Goal: Transaction & Acquisition: Purchase product/service

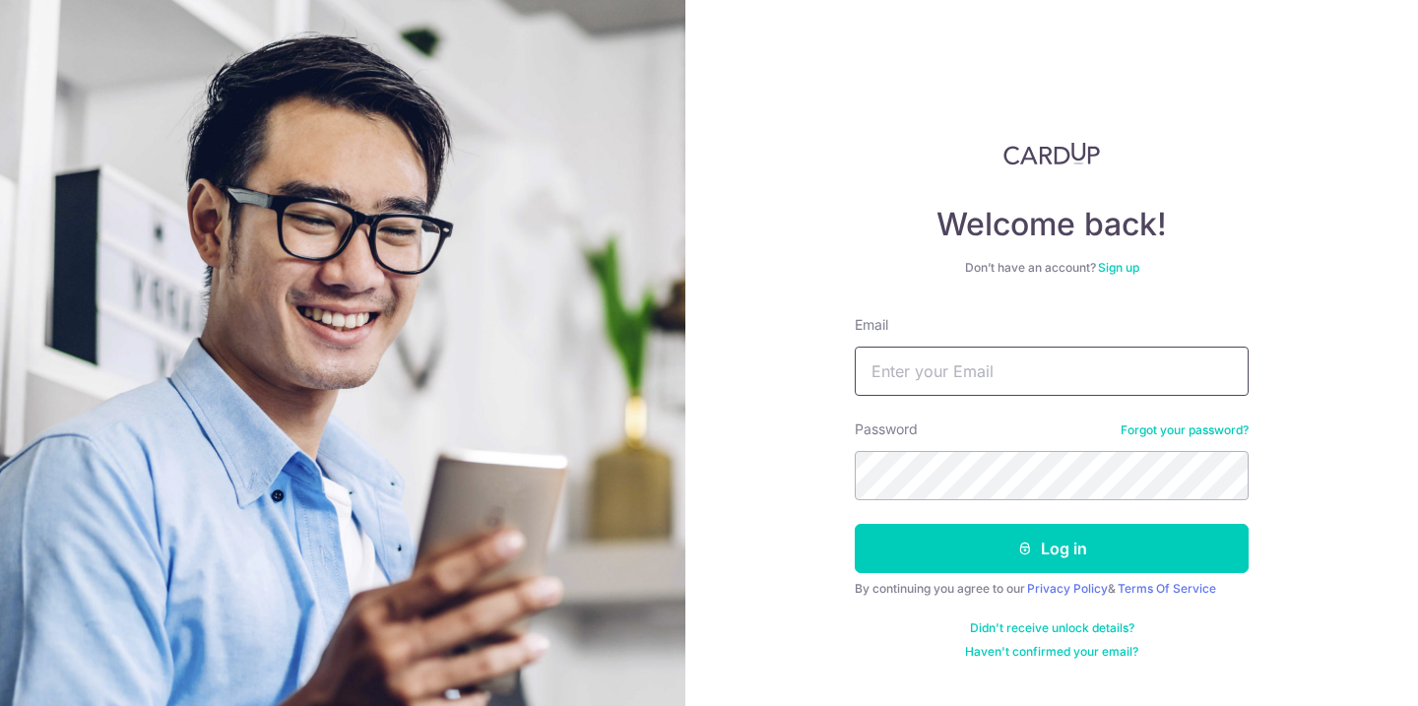
click at [908, 381] on input "Email" at bounding box center [1052, 371] width 394 height 49
type input "starlitze@hotmail.com"
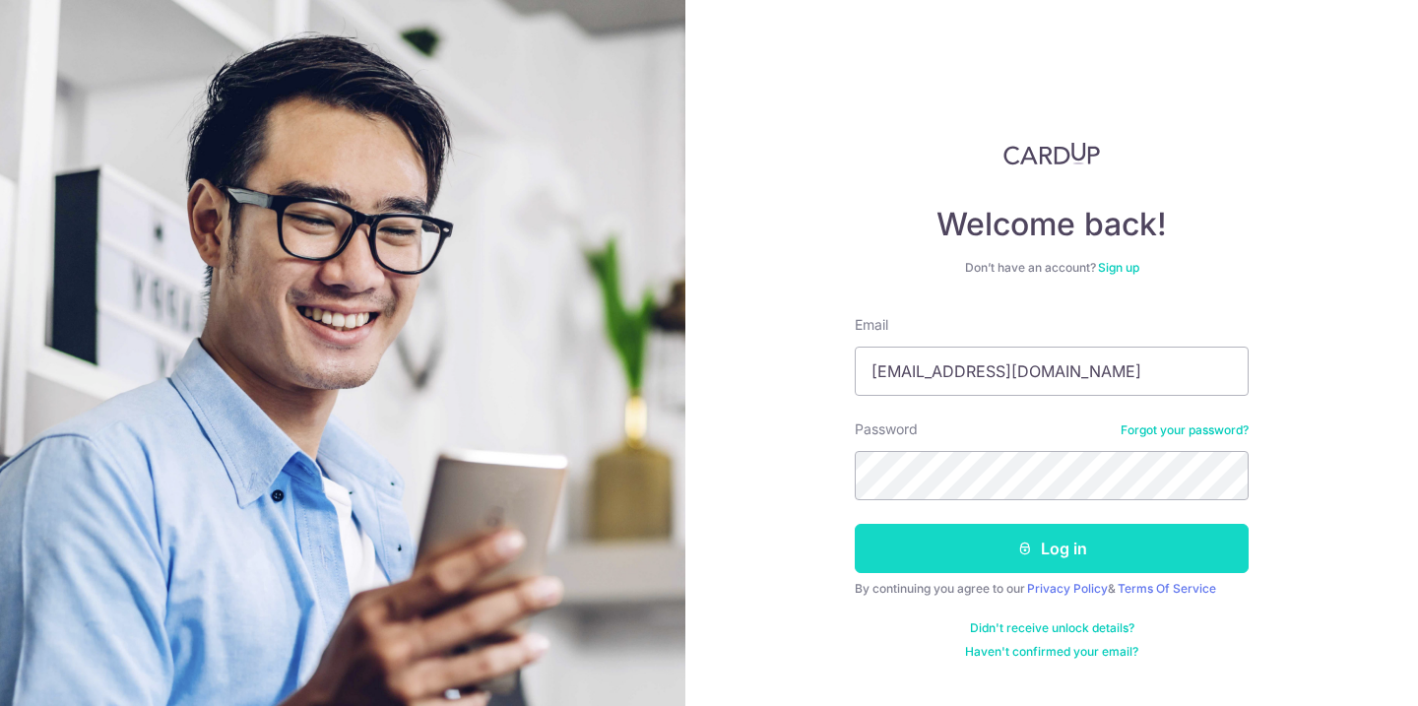
click at [998, 551] on button "Log in" at bounding box center [1052, 548] width 394 height 49
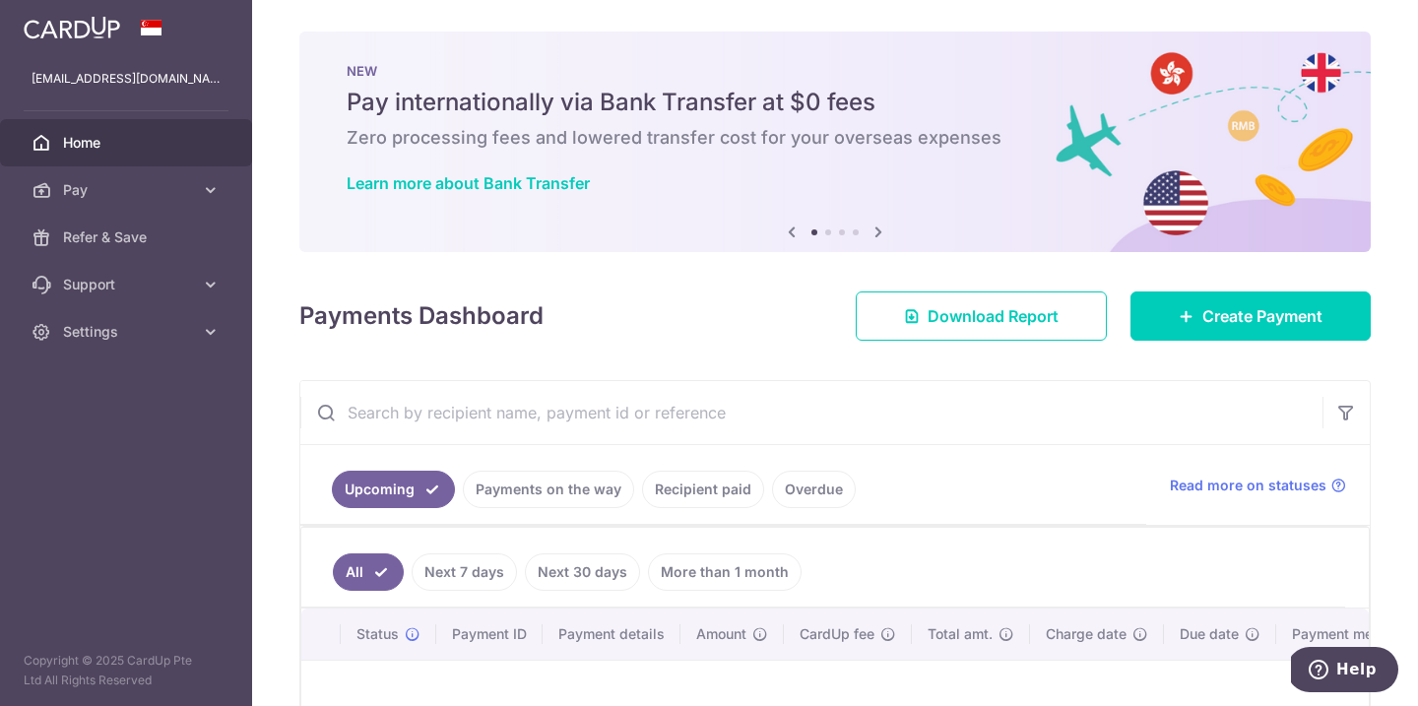
scroll to position [256, 0]
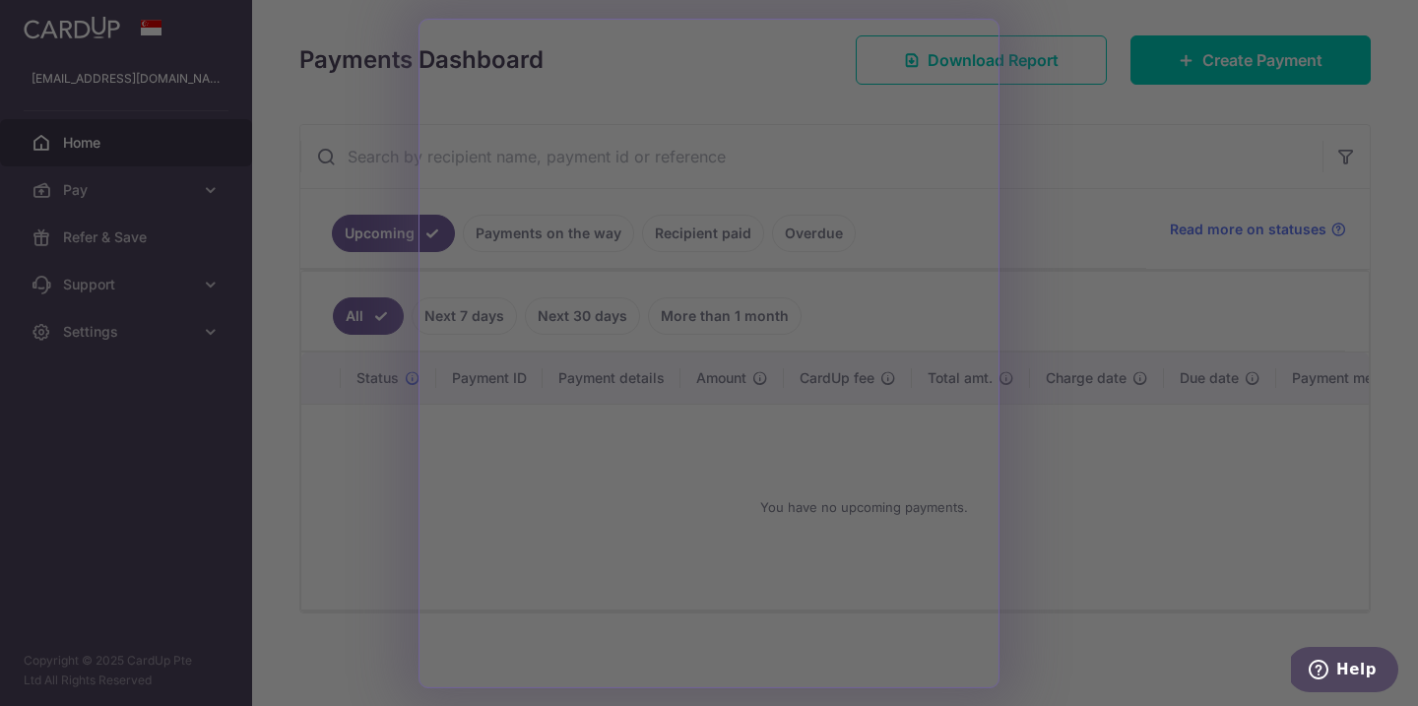
click at [297, 515] on div at bounding box center [715, 356] width 1431 height 713
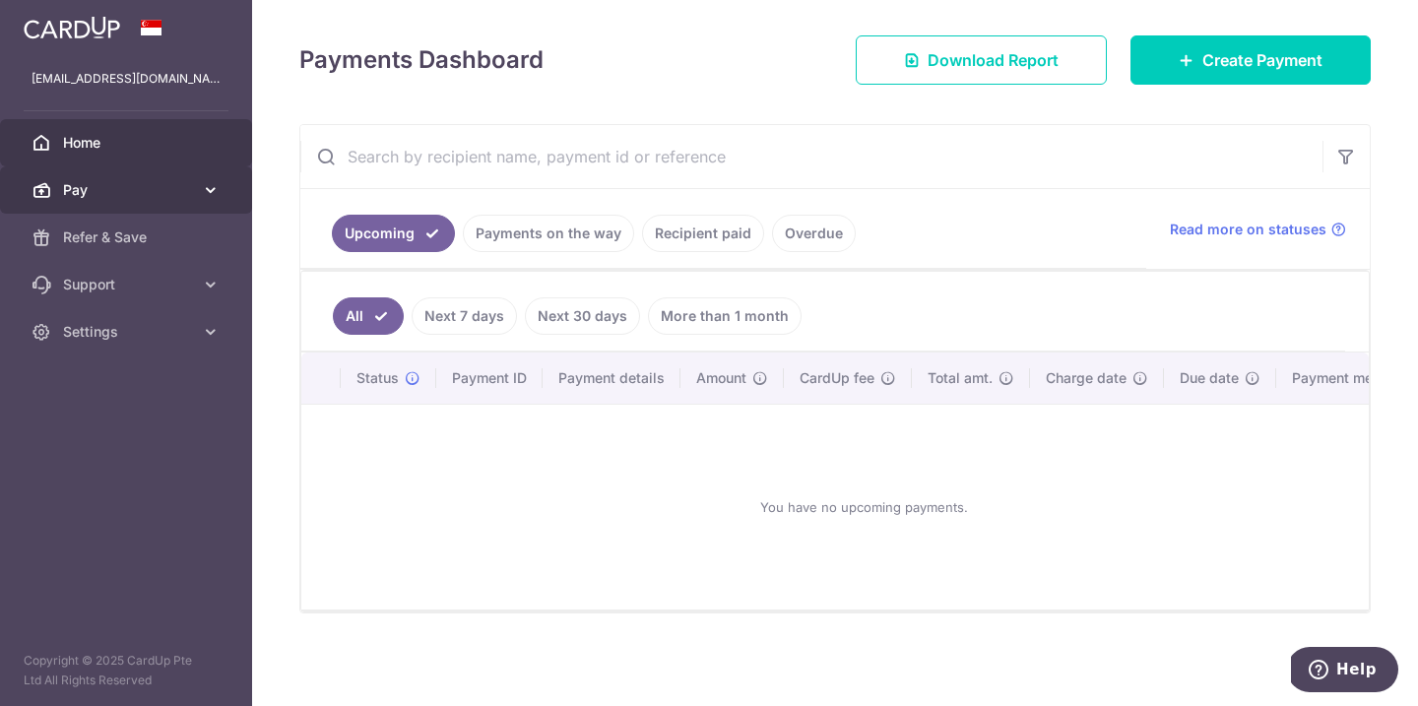
click at [90, 189] on span "Pay" at bounding box center [128, 190] width 130 height 20
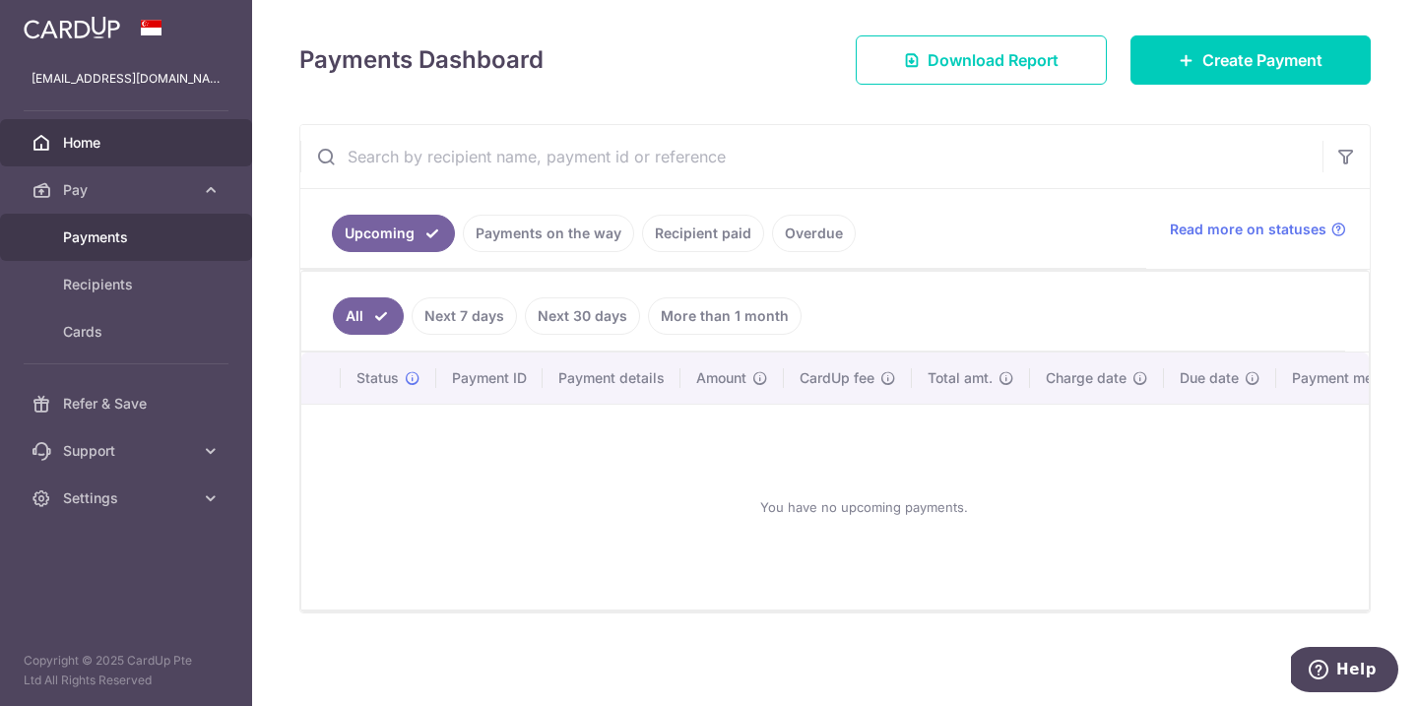
click at [99, 246] on span "Payments" at bounding box center [128, 237] width 130 height 20
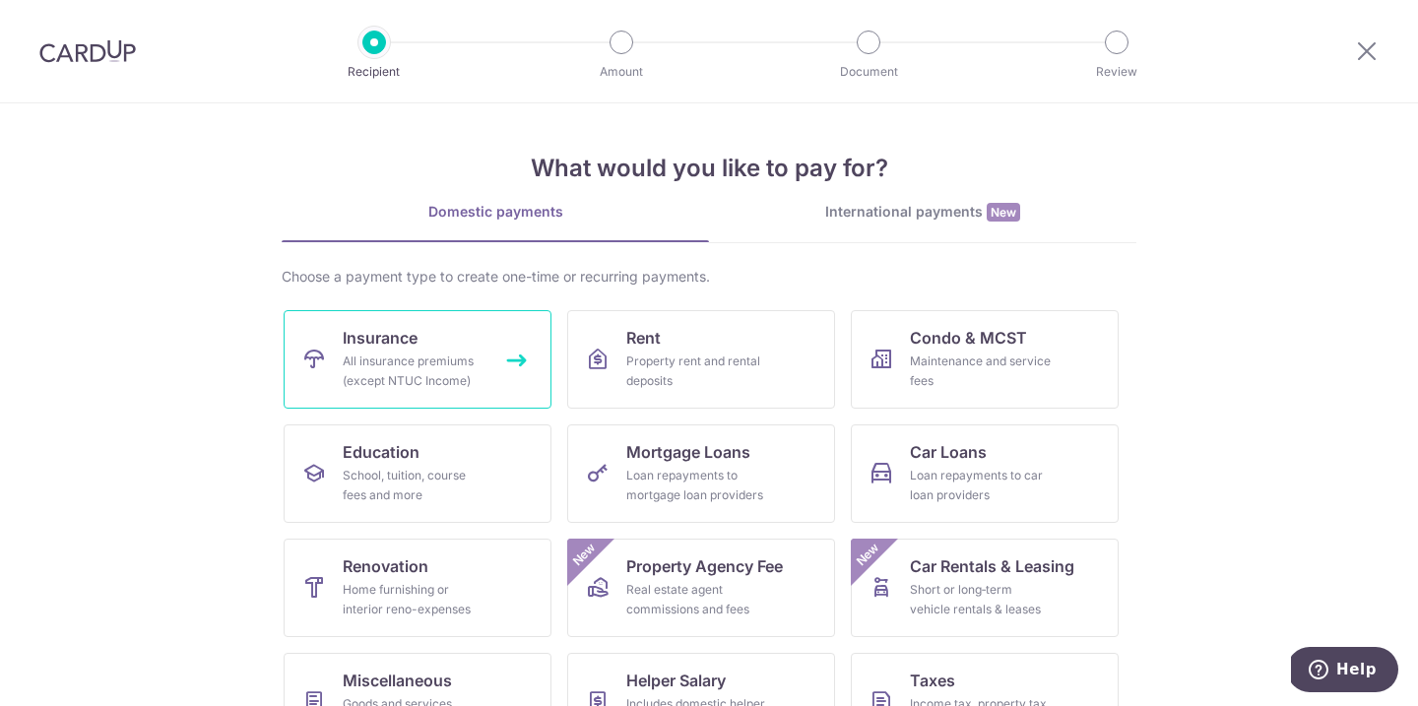
click at [407, 376] on div "All insurance premiums (except NTUC Income)" at bounding box center [414, 370] width 142 height 39
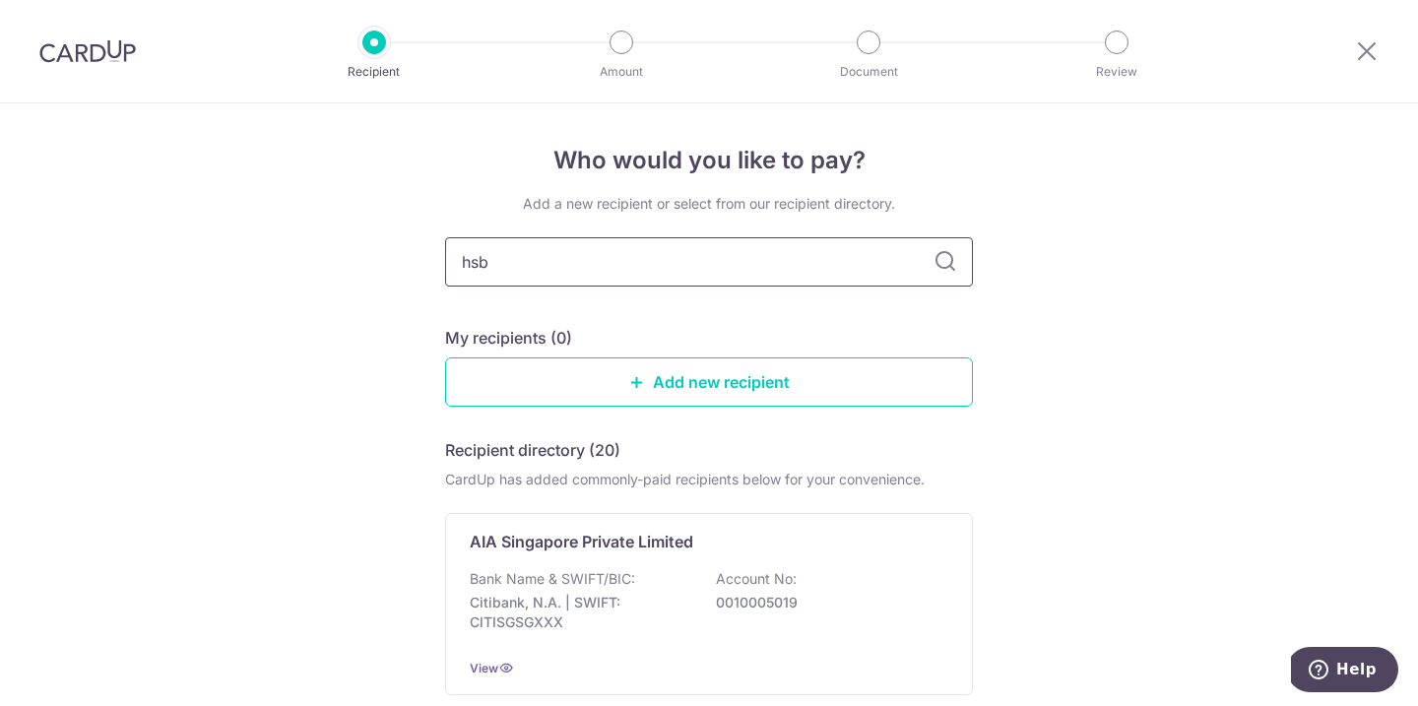
type input "hsbc"
click at [545, 277] on input "hsbc" at bounding box center [709, 261] width 528 height 49
type input "hsbc life"
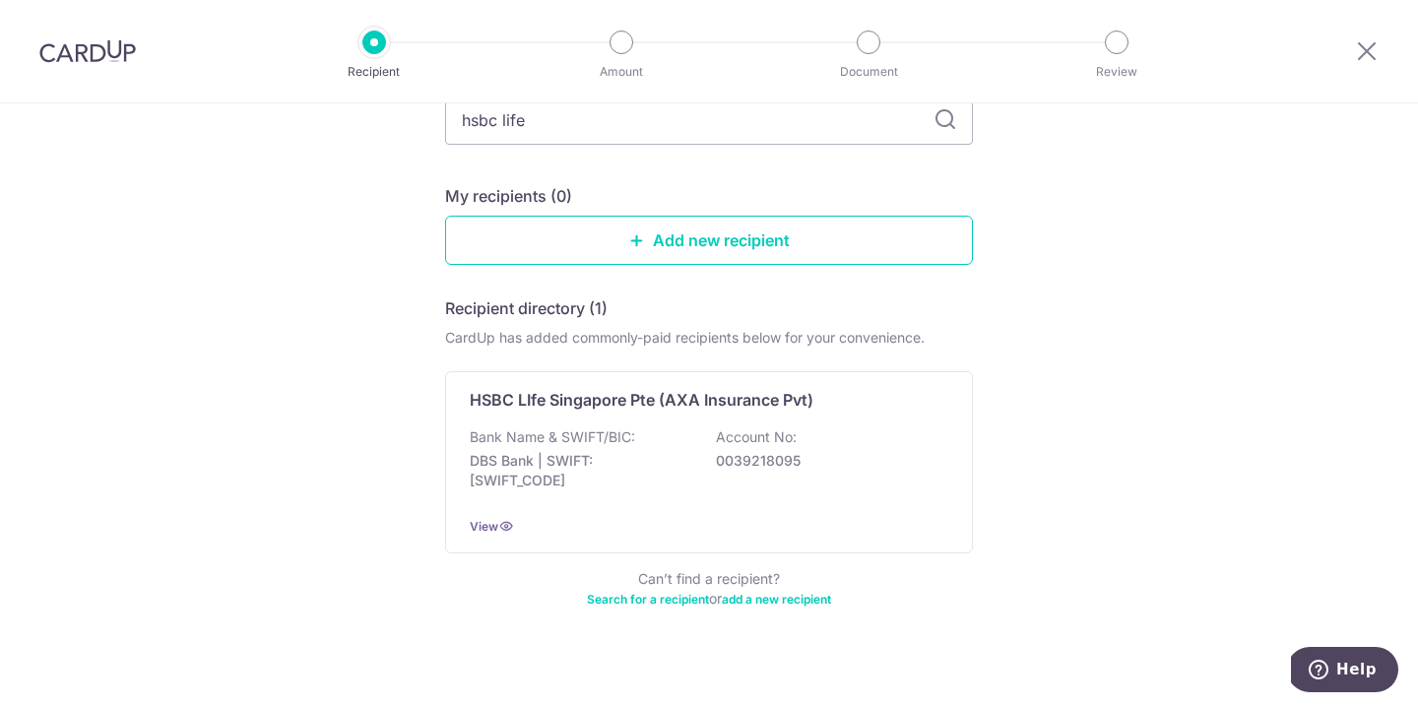
scroll to position [146, 0]
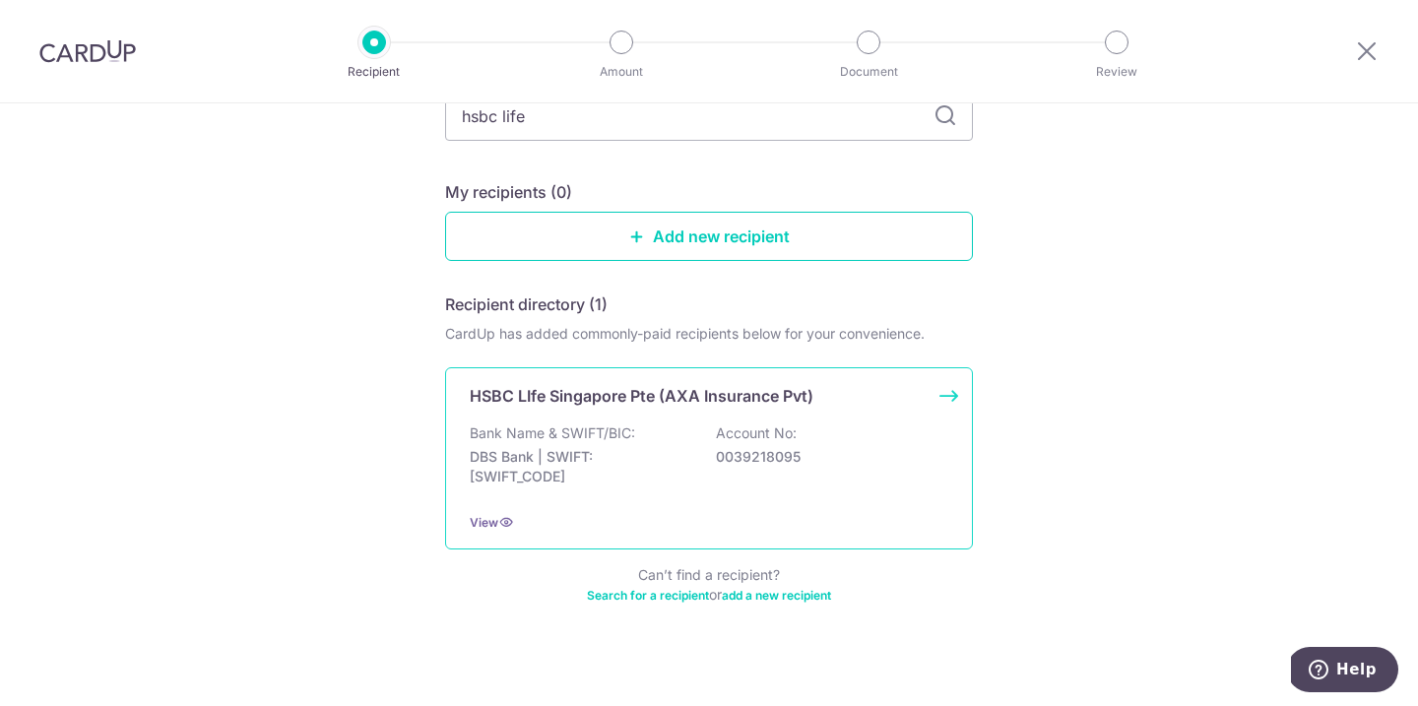
click at [708, 448] on div "Bank Name & SWIFT/BIC: DBS Bank | SWIFT: DBSSSGSGXXX Account No: 0039218095" at bounding box center [709, 459] width 478 height 73
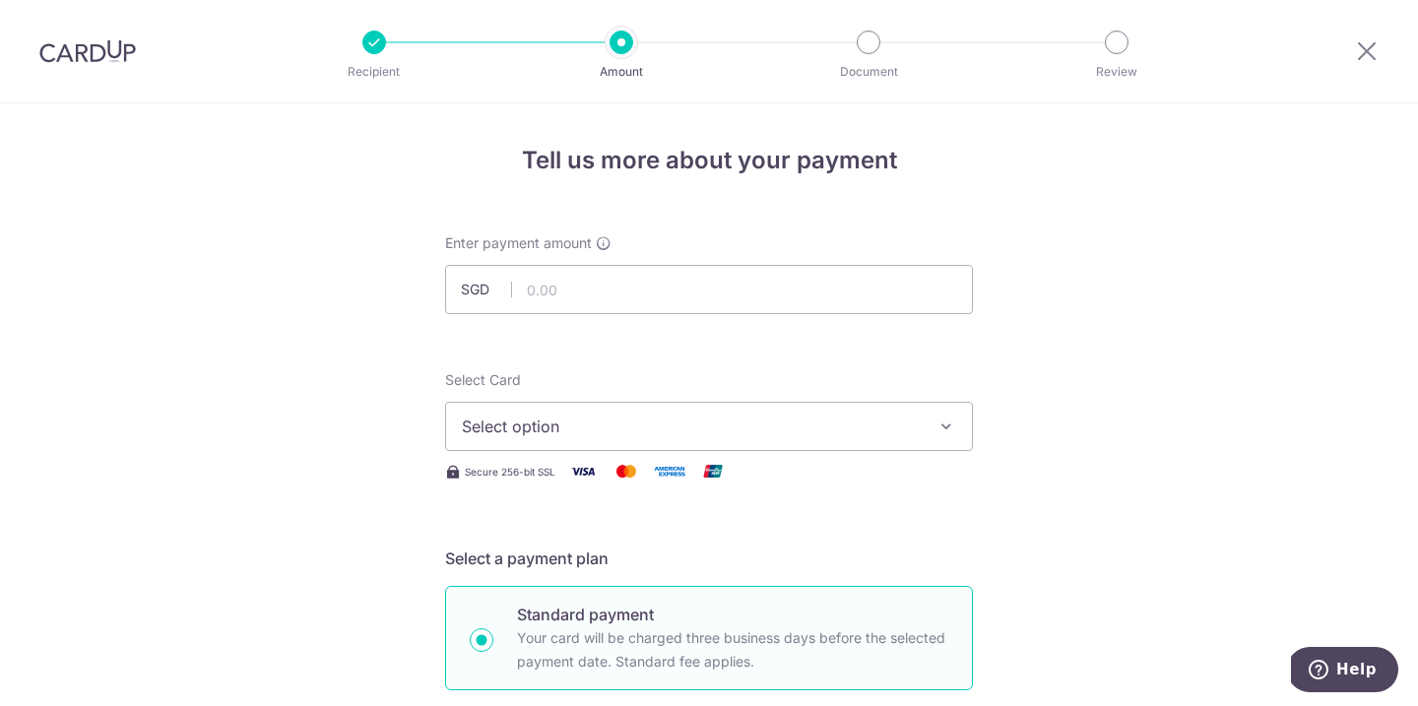
click at [708, 448] on button "Select option" at bounding box center [709, 426] width 528 height 49
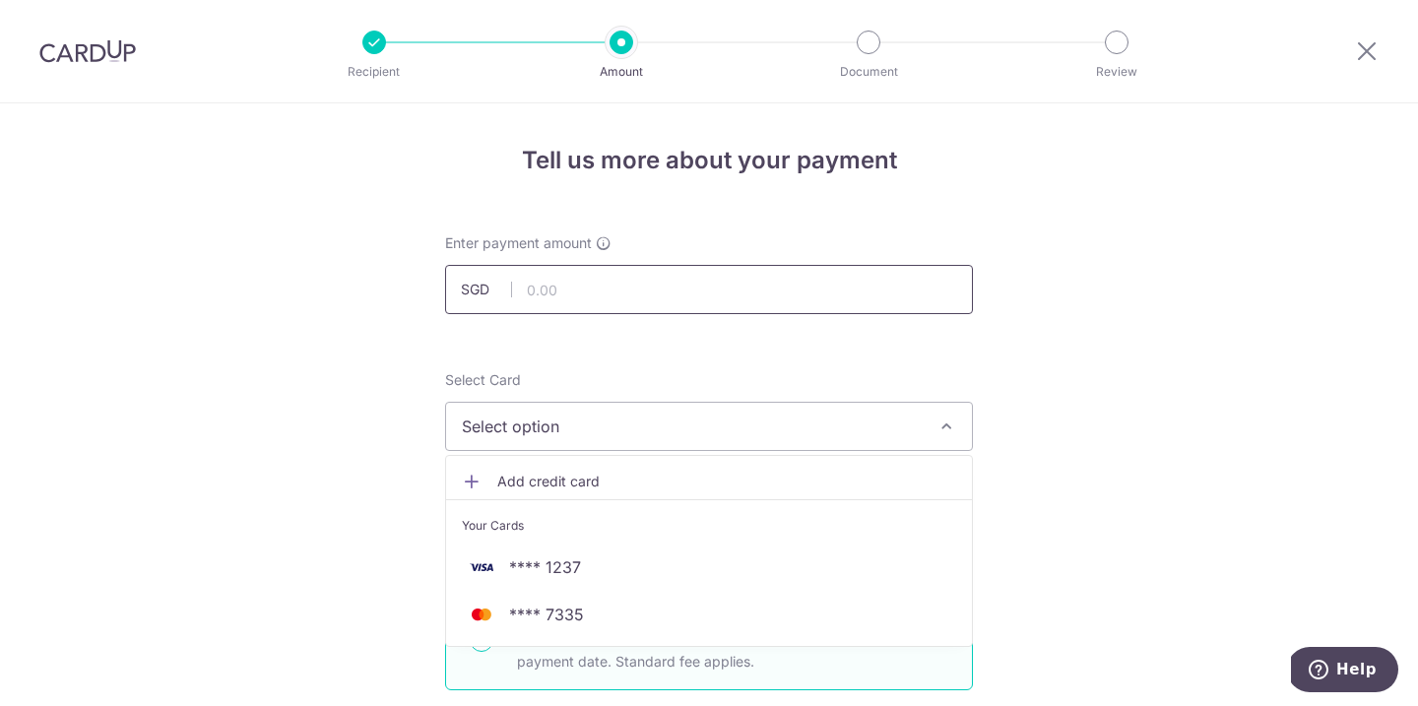
click at [765, 293] on input "text" at bounding box center [709, 289] width 528 height 49
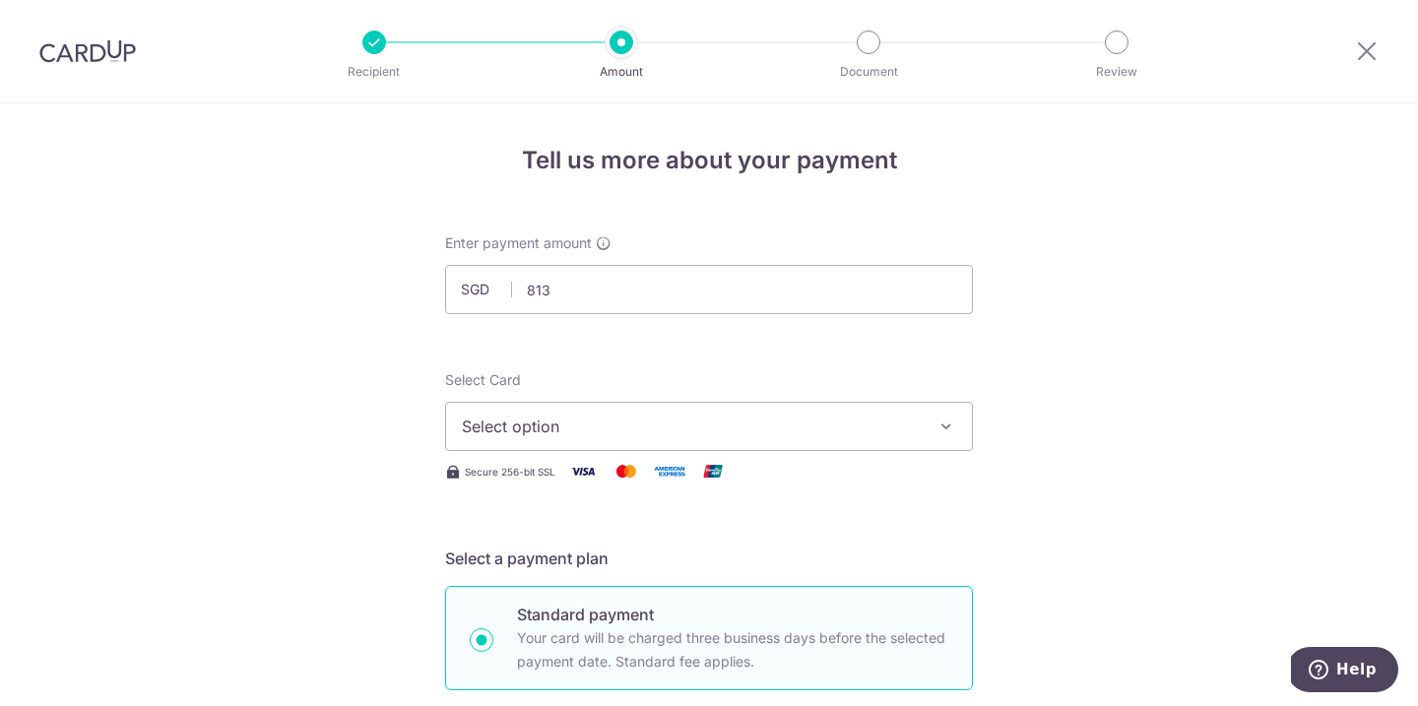
type input "813.00"
click at [885, 376] on div "Select Card Select option Add credit card Your Cards **** 1237 **** 7335" at bounding box center [709, 410] width 528 height 81
click at [901, 429] on span "Select option" at bounding box center [691, 426] width 459 height 24
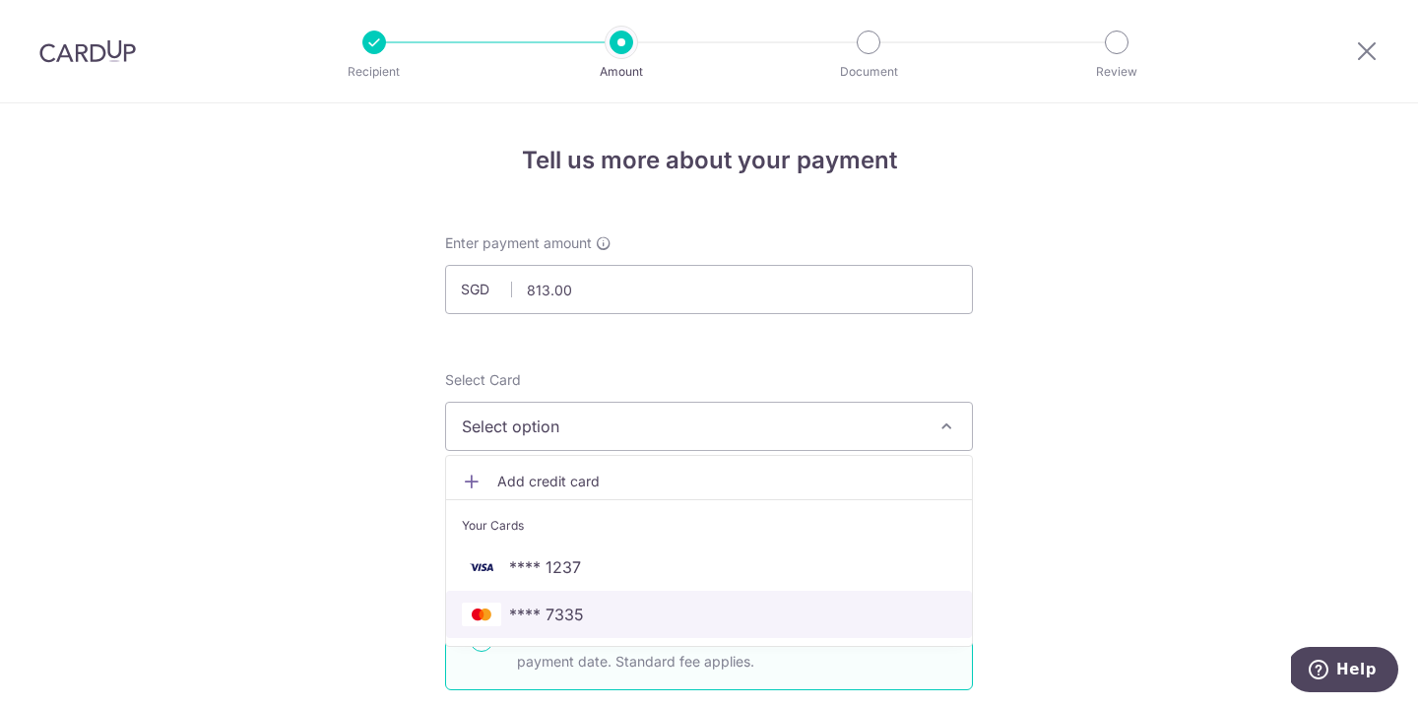
click at [780, 626] on link "**** 7335" at bounding box center [709, 614] width 526 height 47
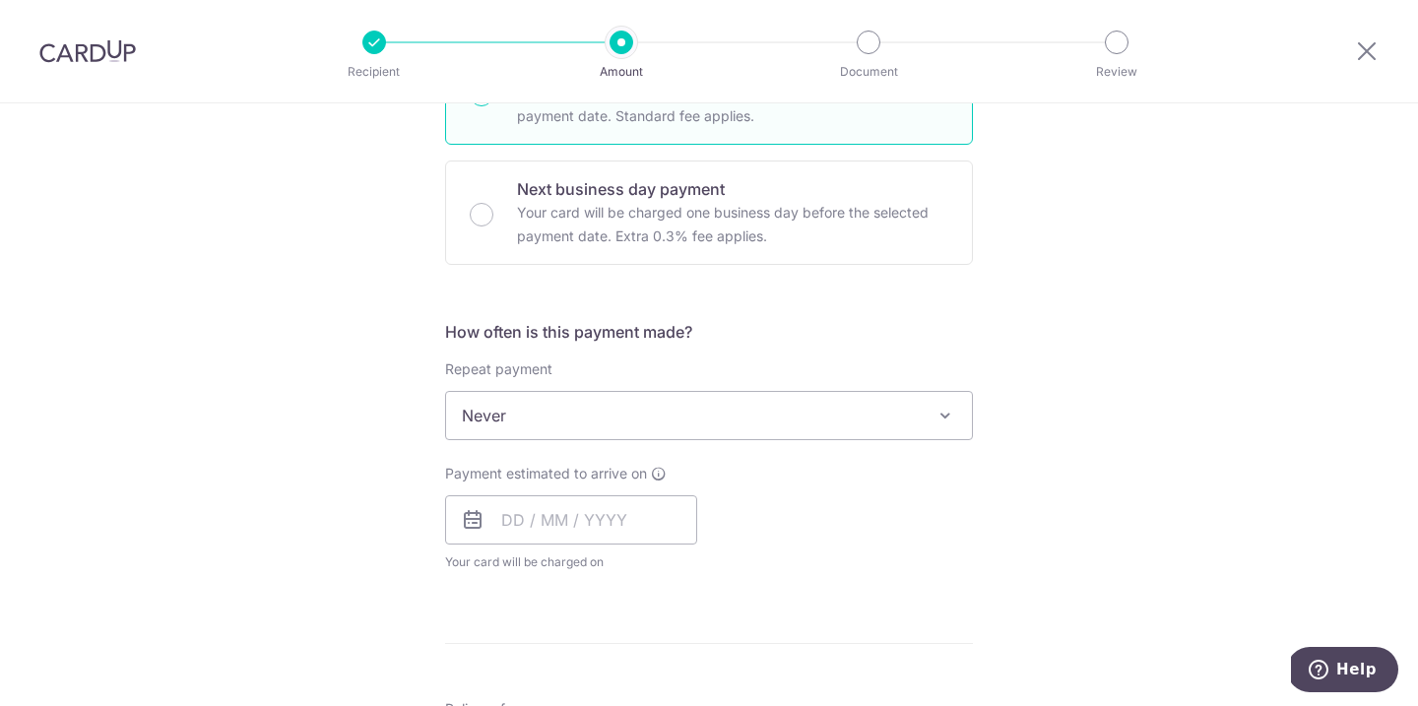
scroll to position [548, 0]
click at [643, 511] on input "text" at bounding box center [571, 516] width 252 height 49
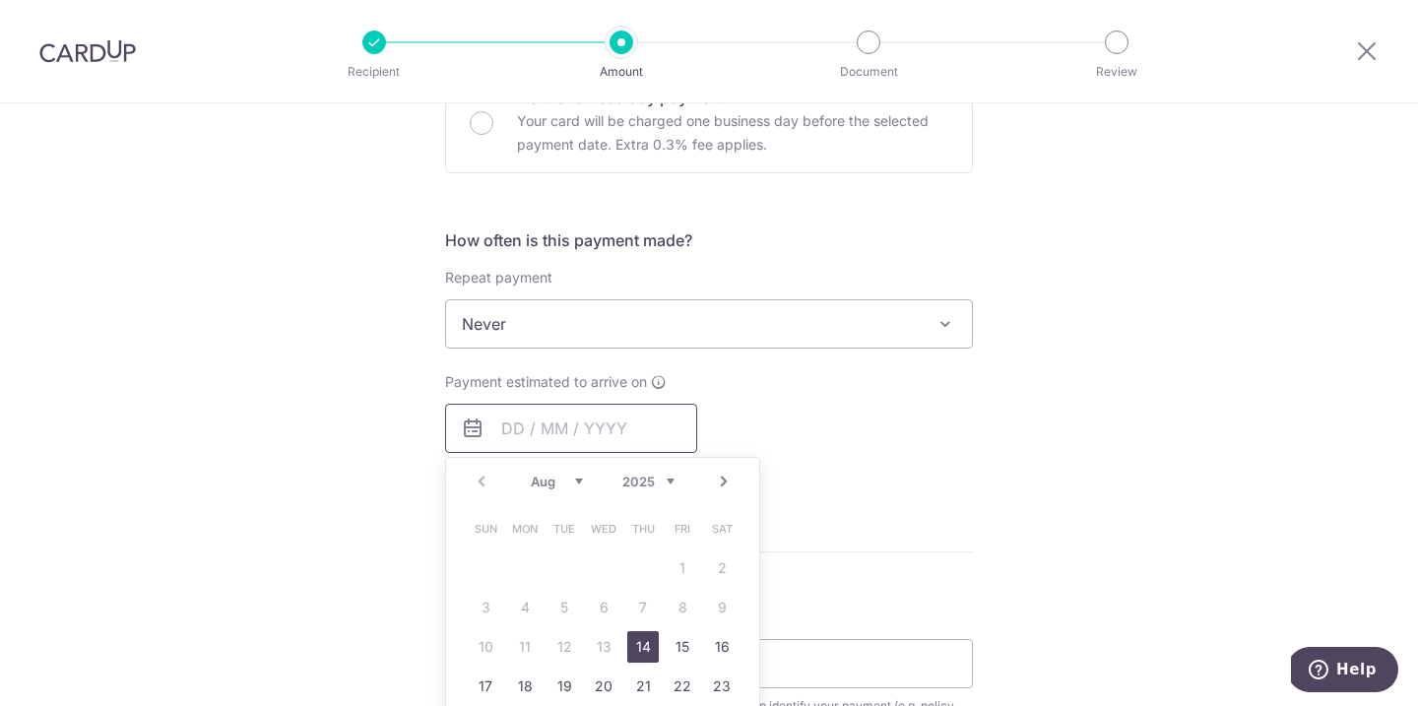
scroll to position [664, 0]
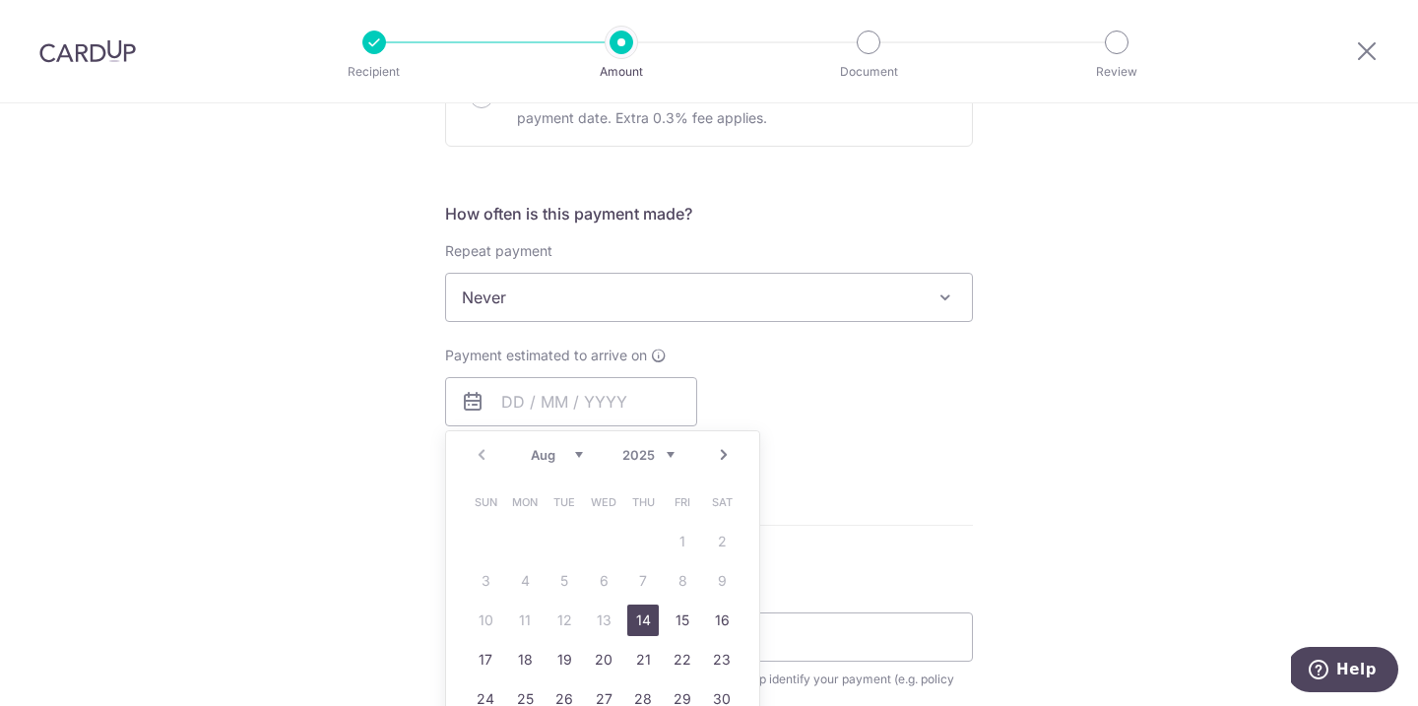
click at [648, 615] on link "14" at bounding box center [643, 620] width 32 height 32
type input "14/08/2025"
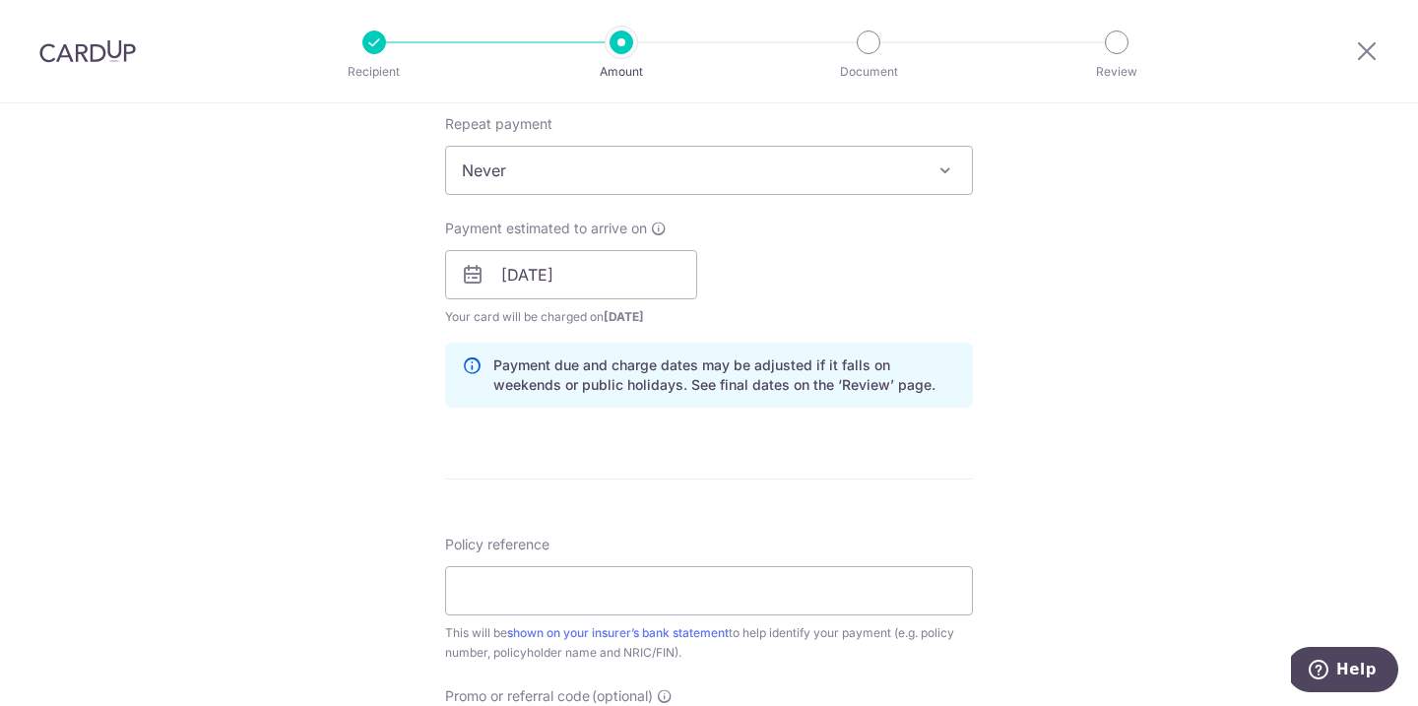
scroll to position [883, 0]
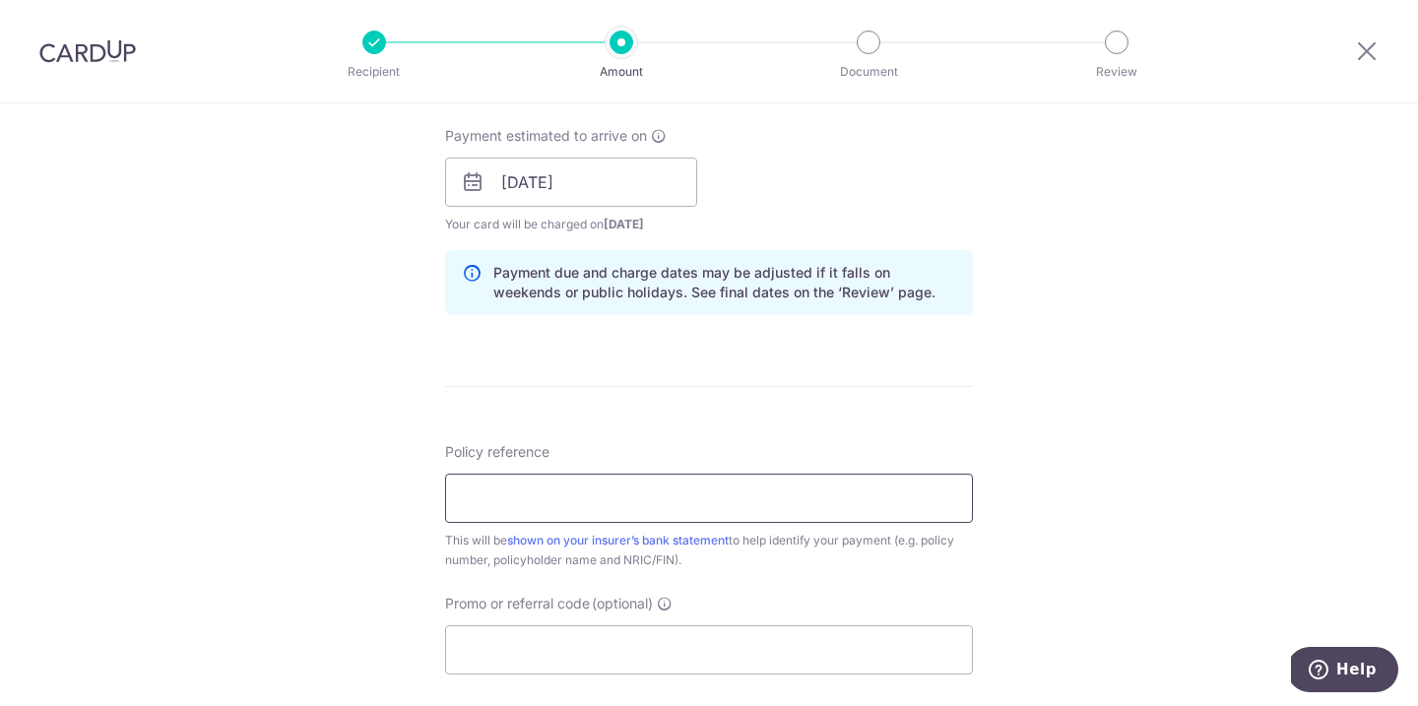
click at [867, 508] on input "Policy reference" at bounding box center [709, 498] width 528 height 49
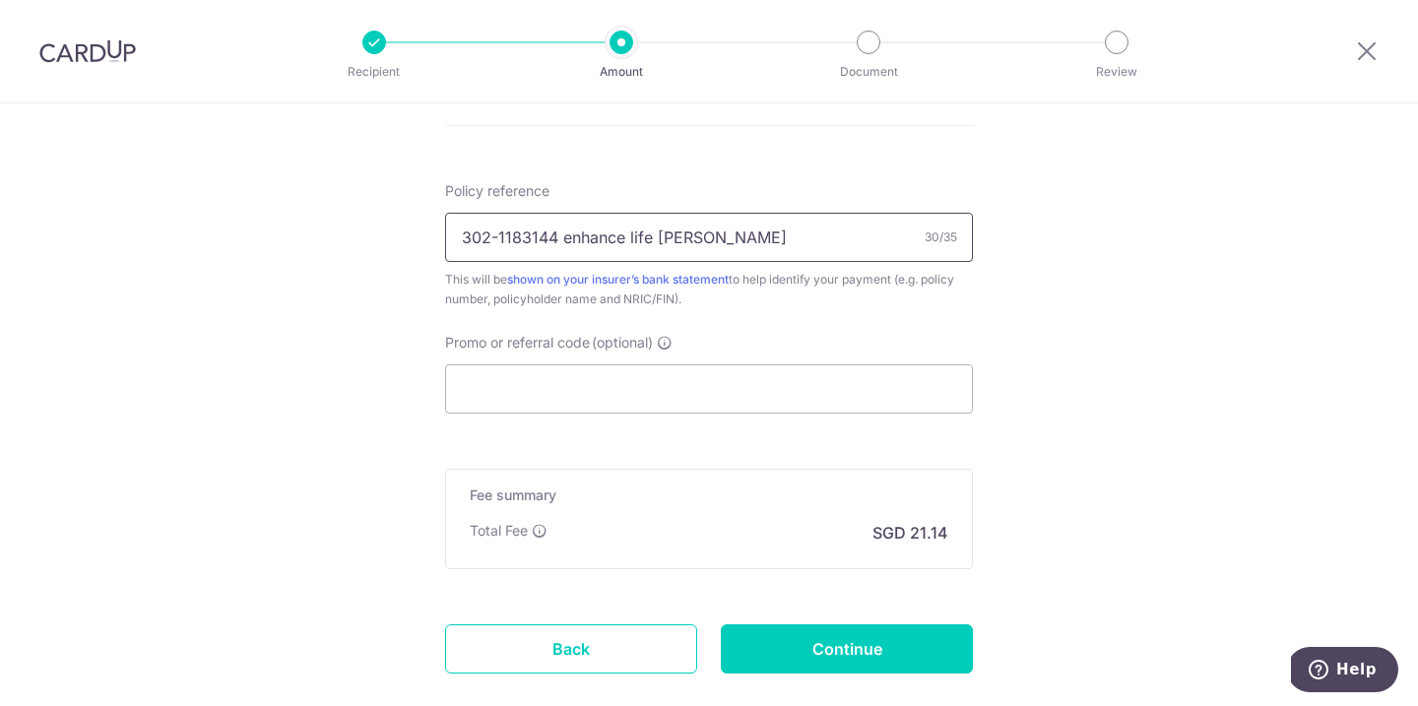
scroll to position [1186, 0]
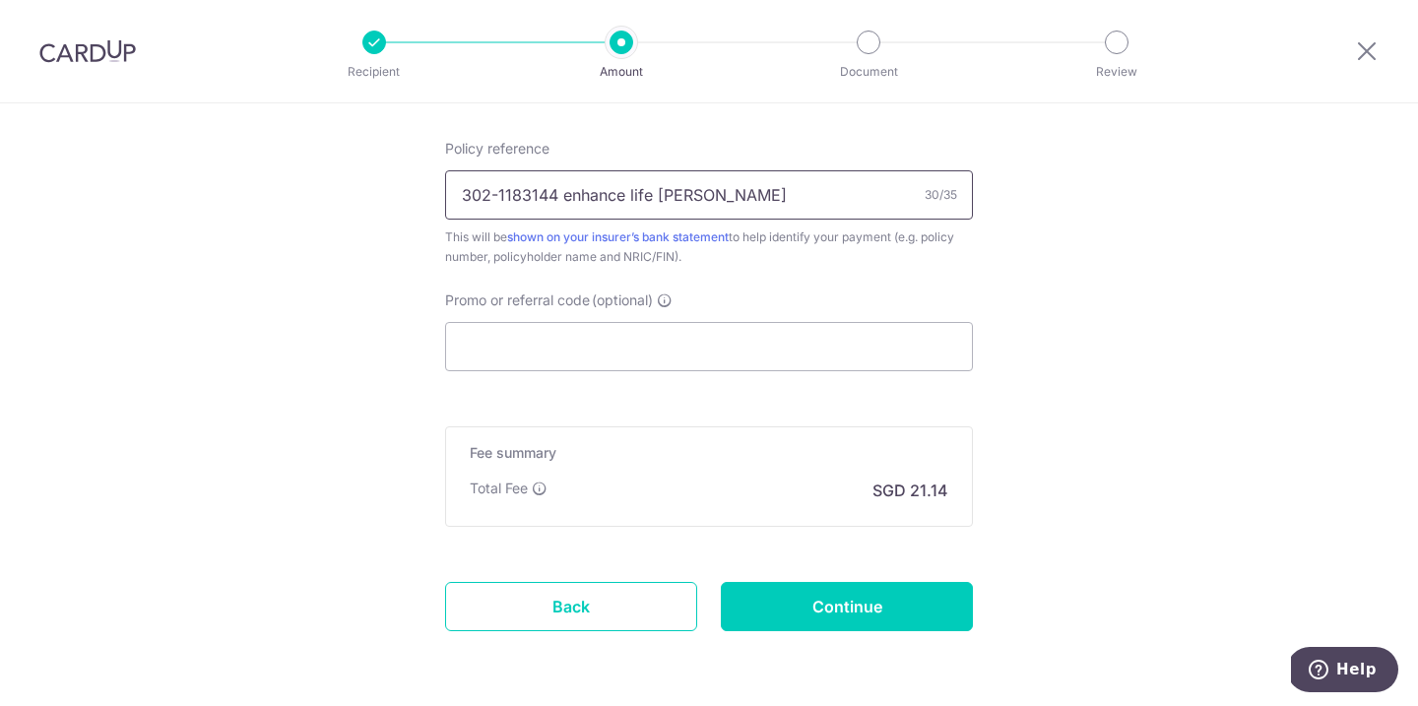
type input "302-1183144 enhance life Ethan"
click at [707, 349] on input "Promo or referral code (optional)" at bounding box center [709, 346] width 528 height 49
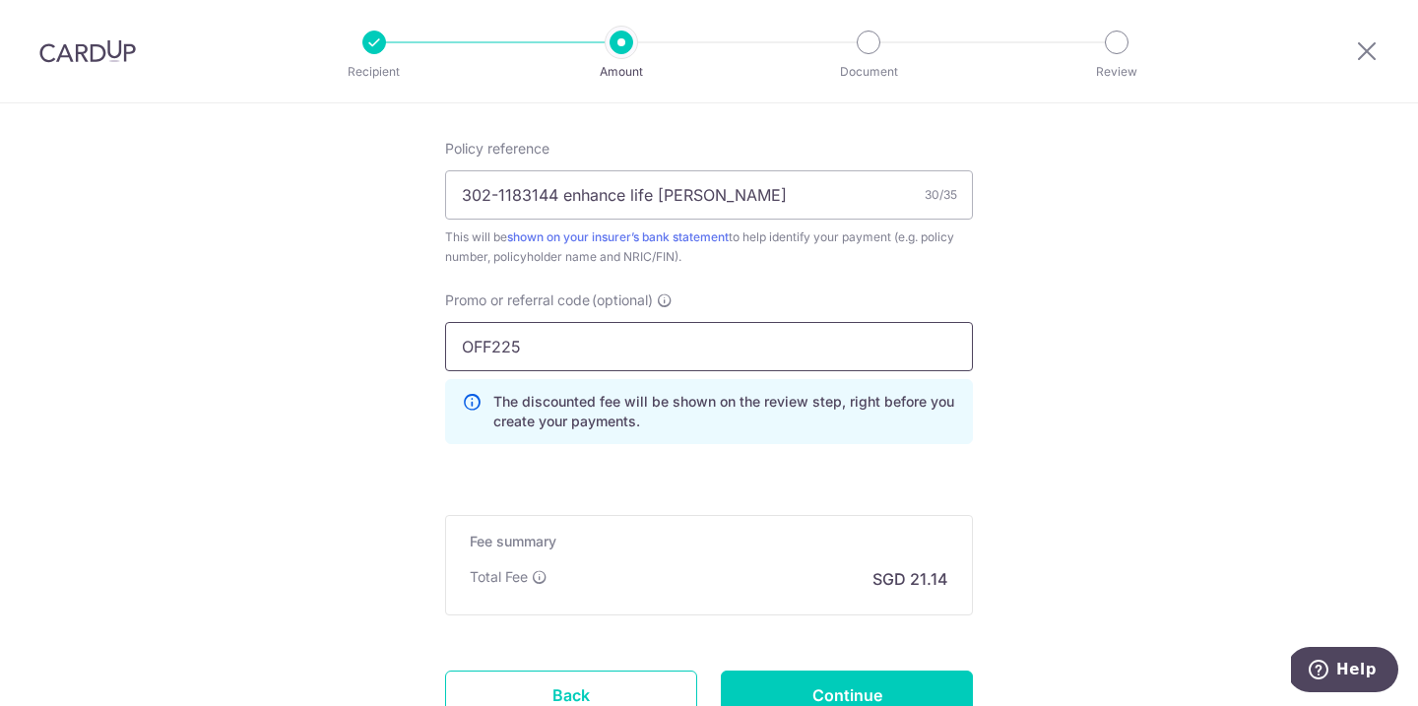
type input "OFF225"
click at [828, 694] on input "Continue" at bounding box center [847, 694] width 252 height 49
type input "Create Schedule"
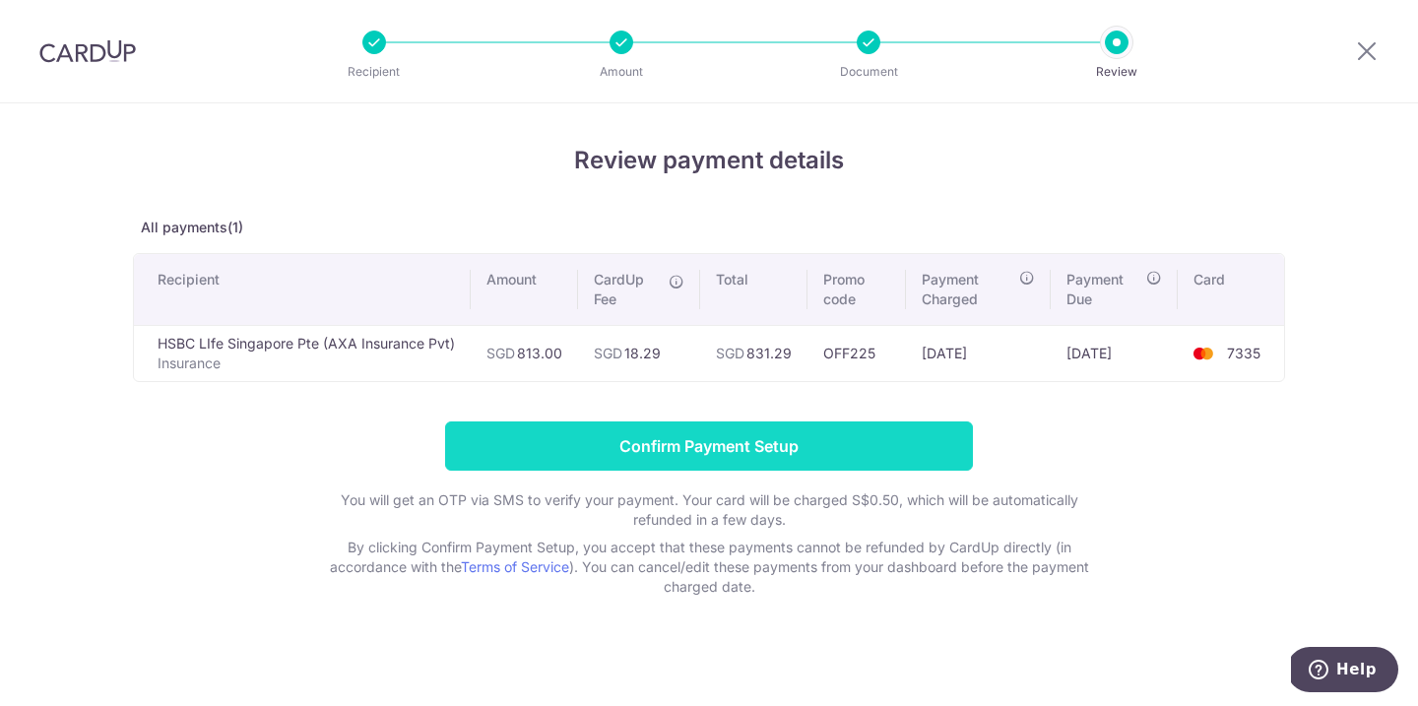
click at [893, 442] on input "Confirm Payment Setup" at bounding box center [709, 445] width 528 height 49
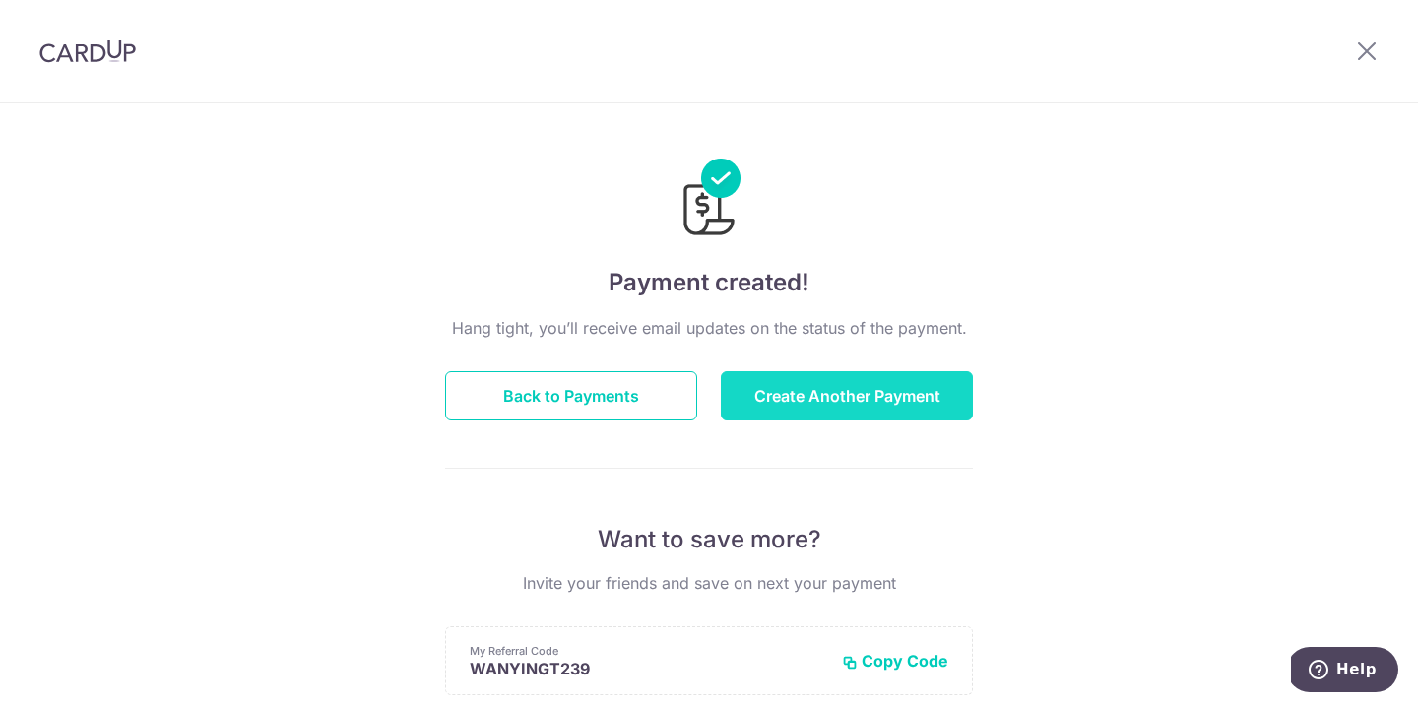
click at [868, 402] on button "Create Another Payment" at bounding box center [847, 395] width 252 height 49
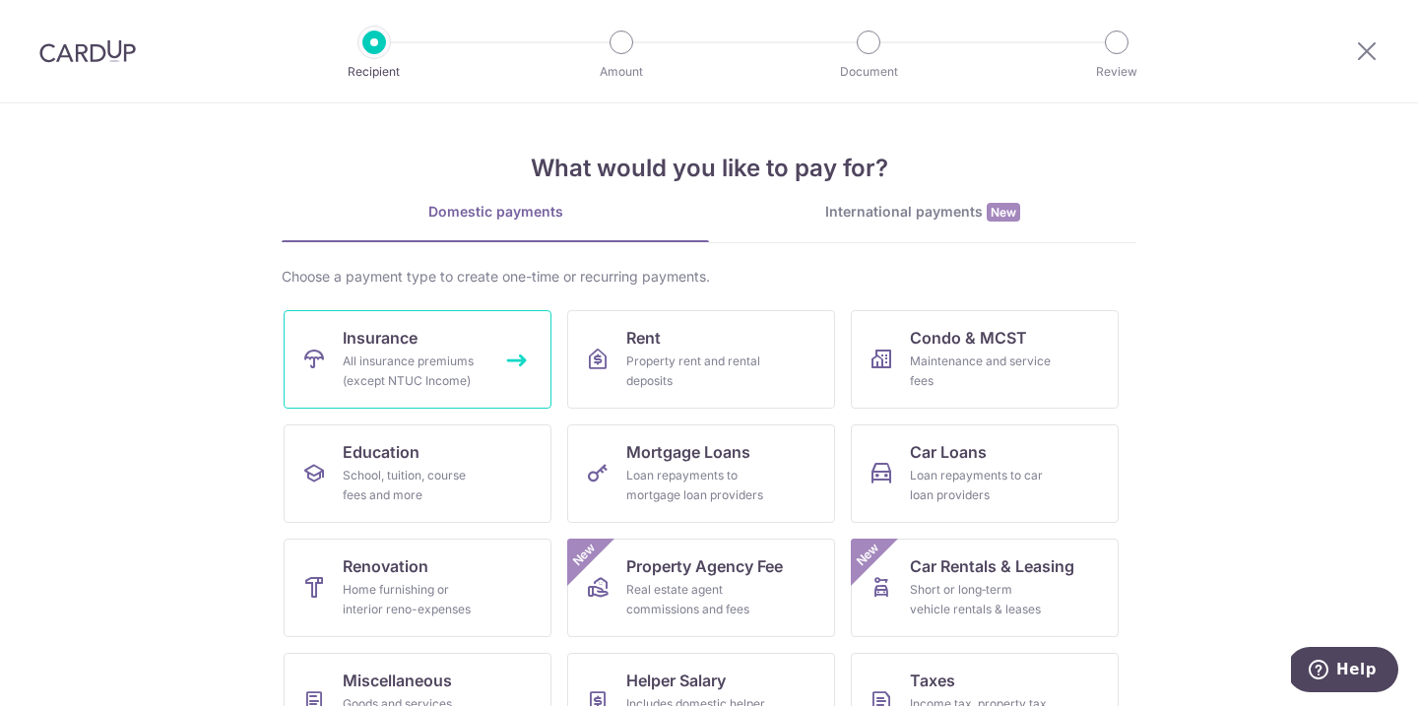
click at [412, 364] on div "All insurance premiums (except NTUC Income)" at bounding box center [414, 370] width 142 height 39
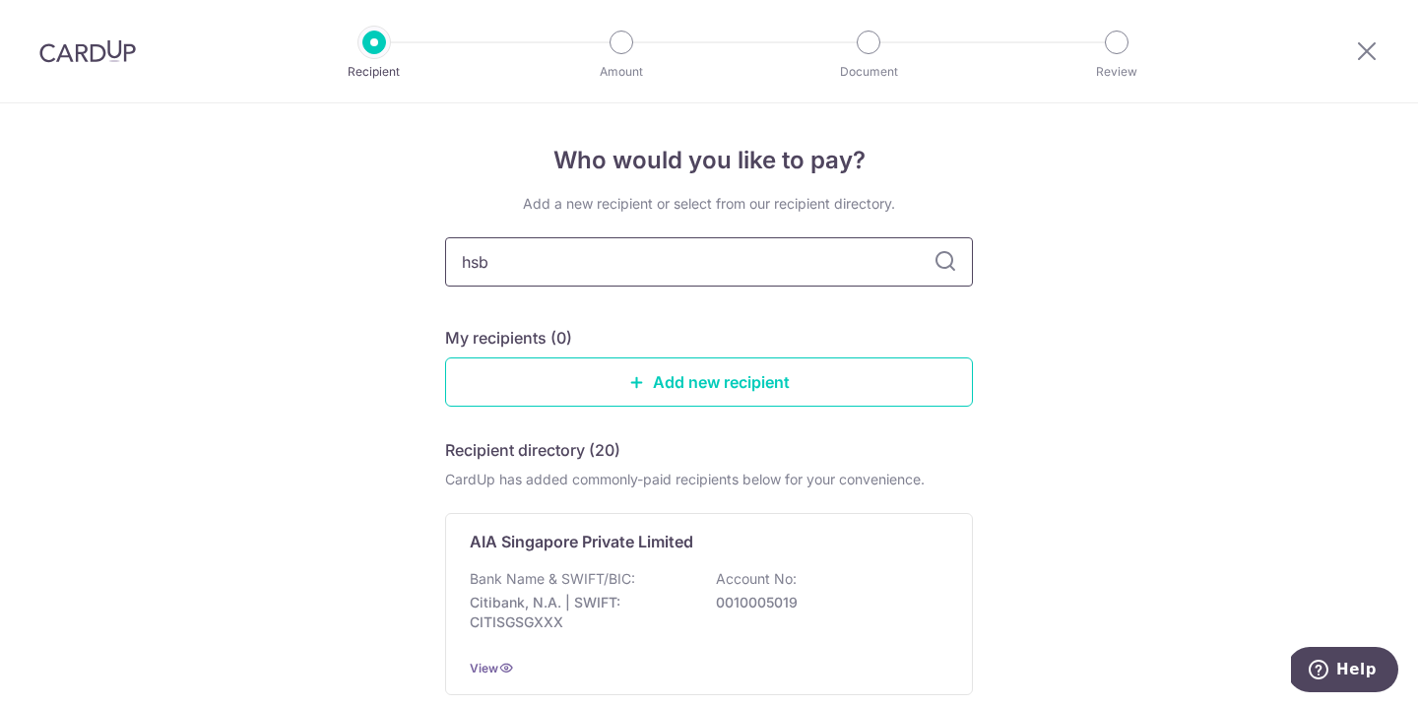
type input "hsbc"
type input "hsbc life"
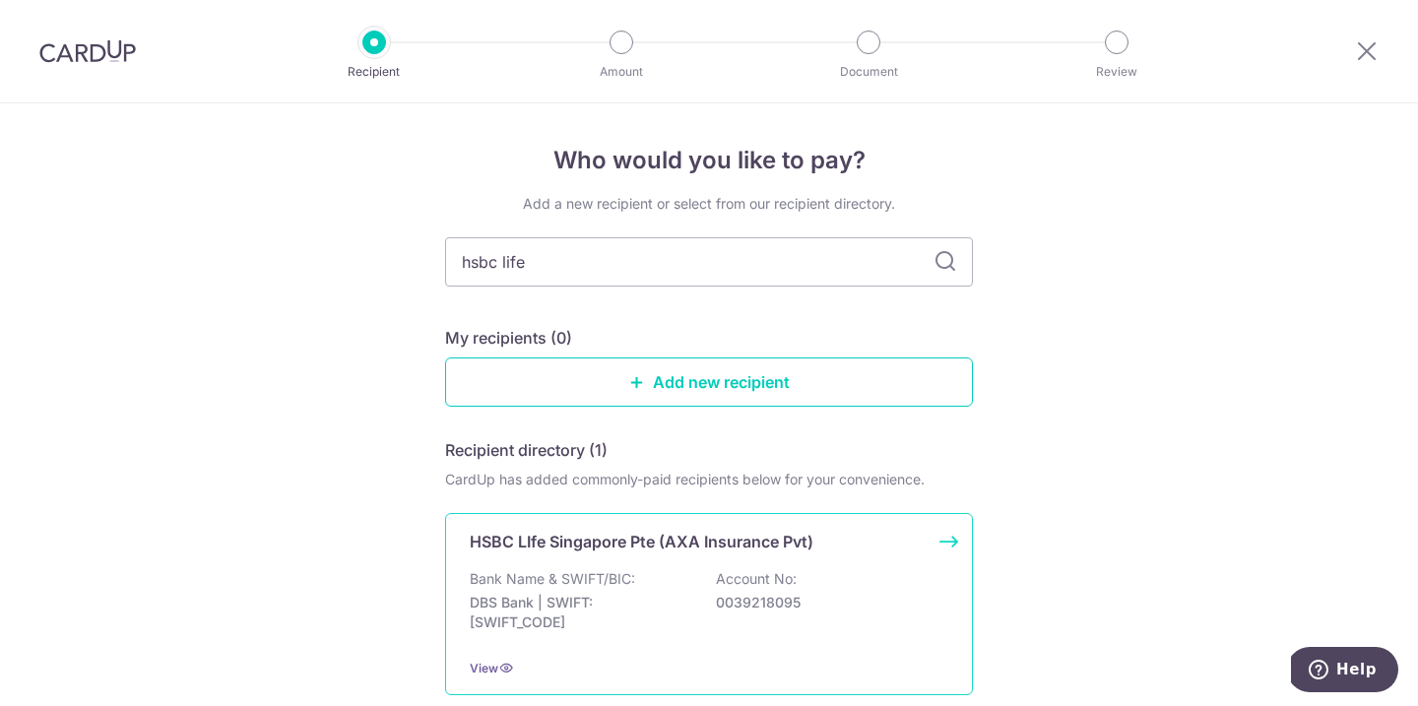
click at [580, 532] on p "HSBC LIfe Singapore Pte (AXA Insurance Pvt)" at bounding box center [642, 542] width 344 height 24
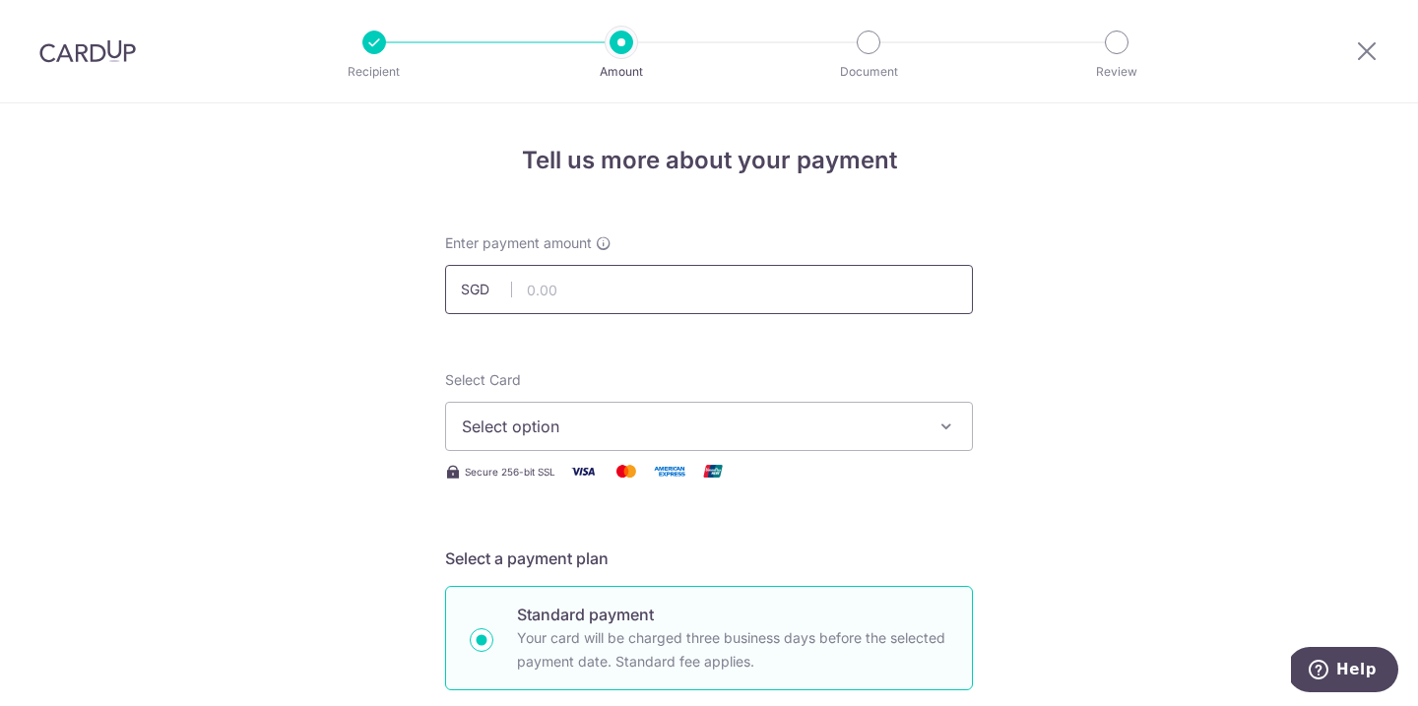
click at [666, 285] on input "text" at bounding box center [709, 289] width 528 height 49
type input "1,460.07"
click at [806, 417] on span "Select option" at bounding box center [691, 426] width 459 height 24
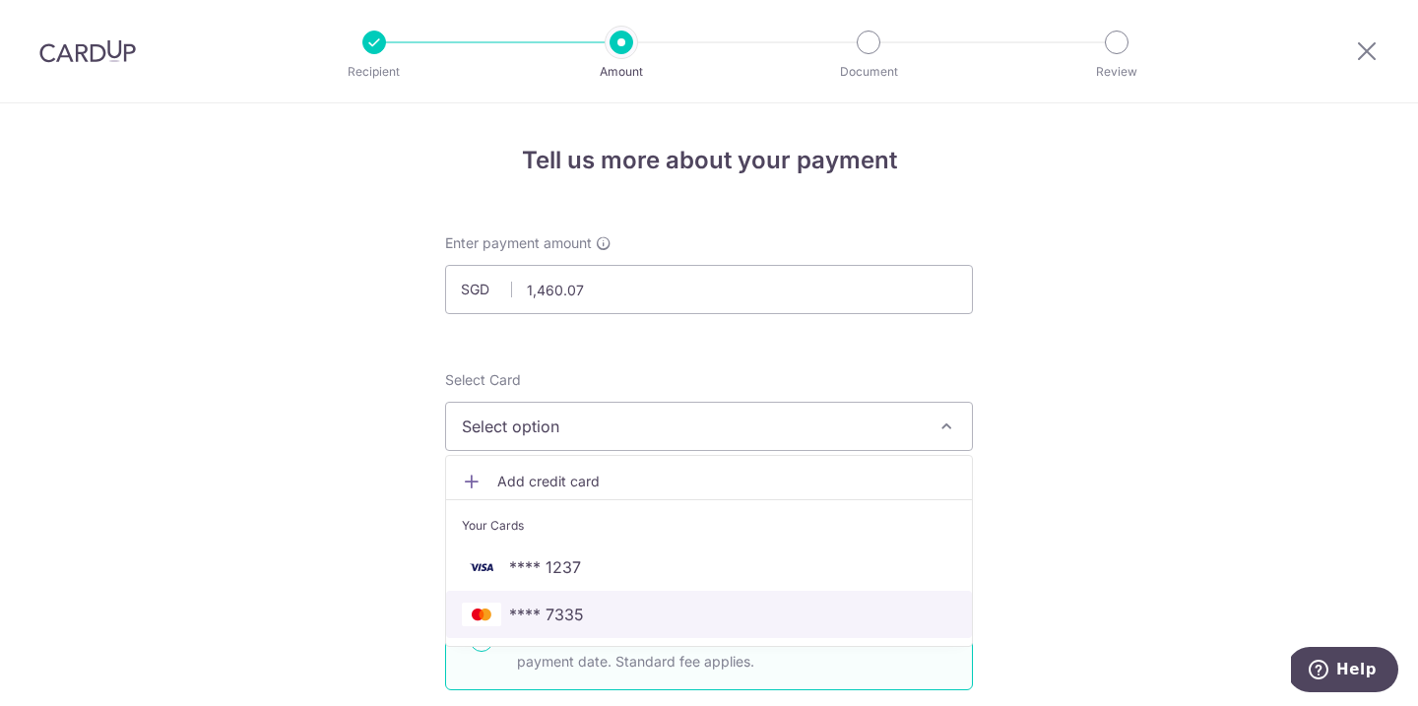
click at [695, 606] on span "**** 7335" at bounding box center [709, 615] width 494 height 24
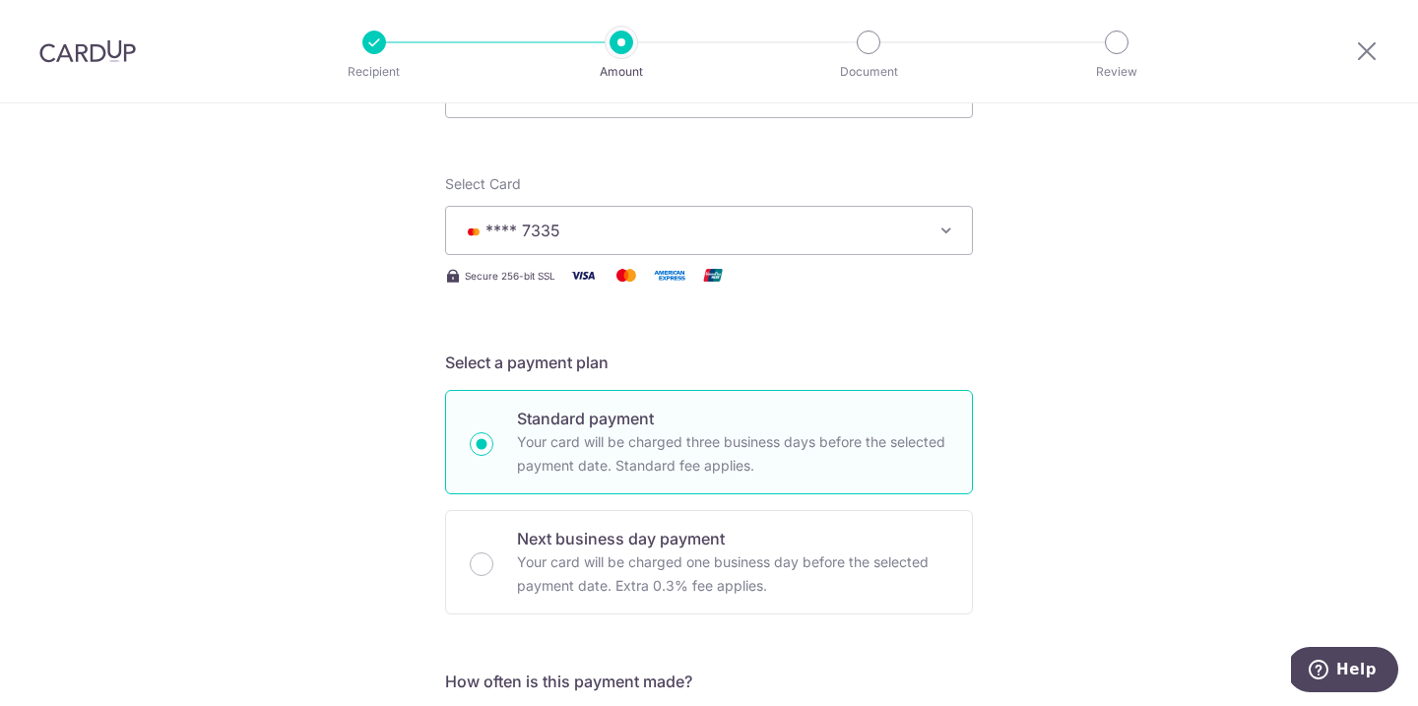
scroll to position [217, 0]
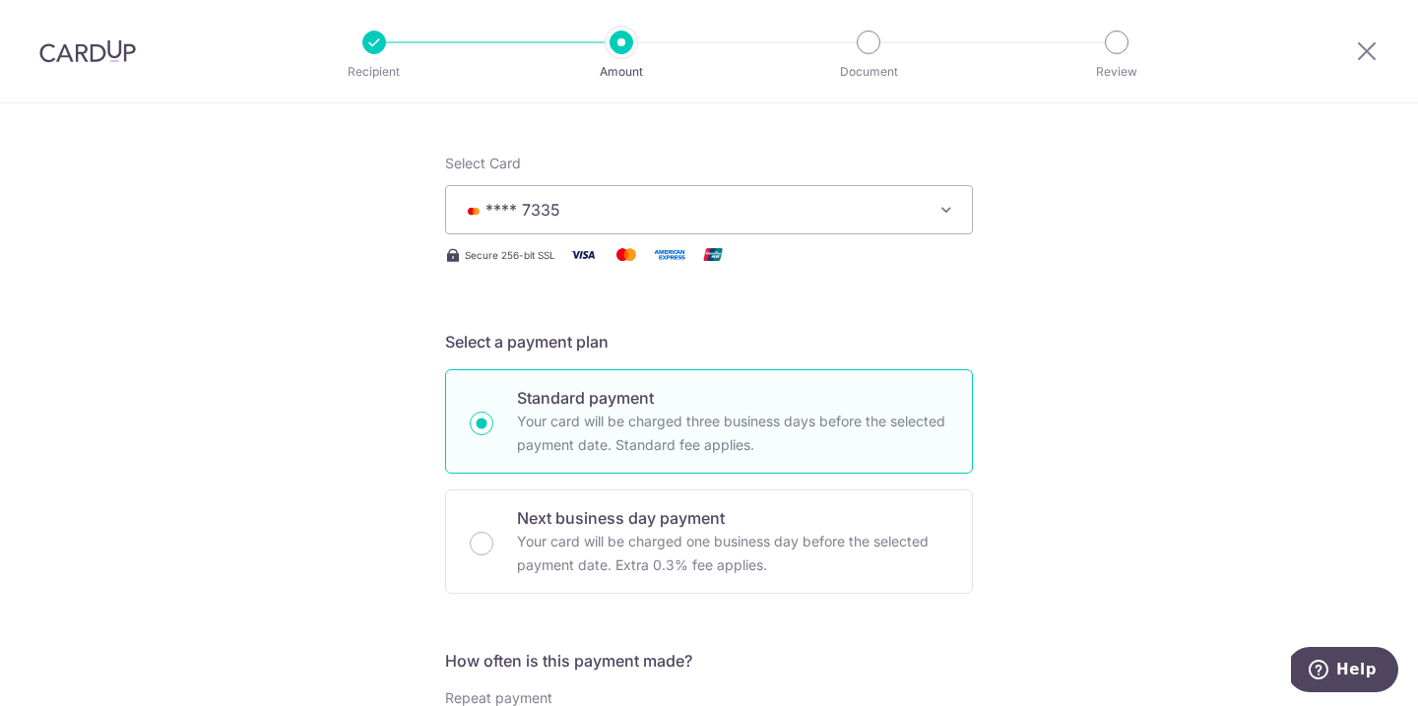
click at [802, 218] on span "**** 7335" at bounding box center [691, 210] width 459 height 24
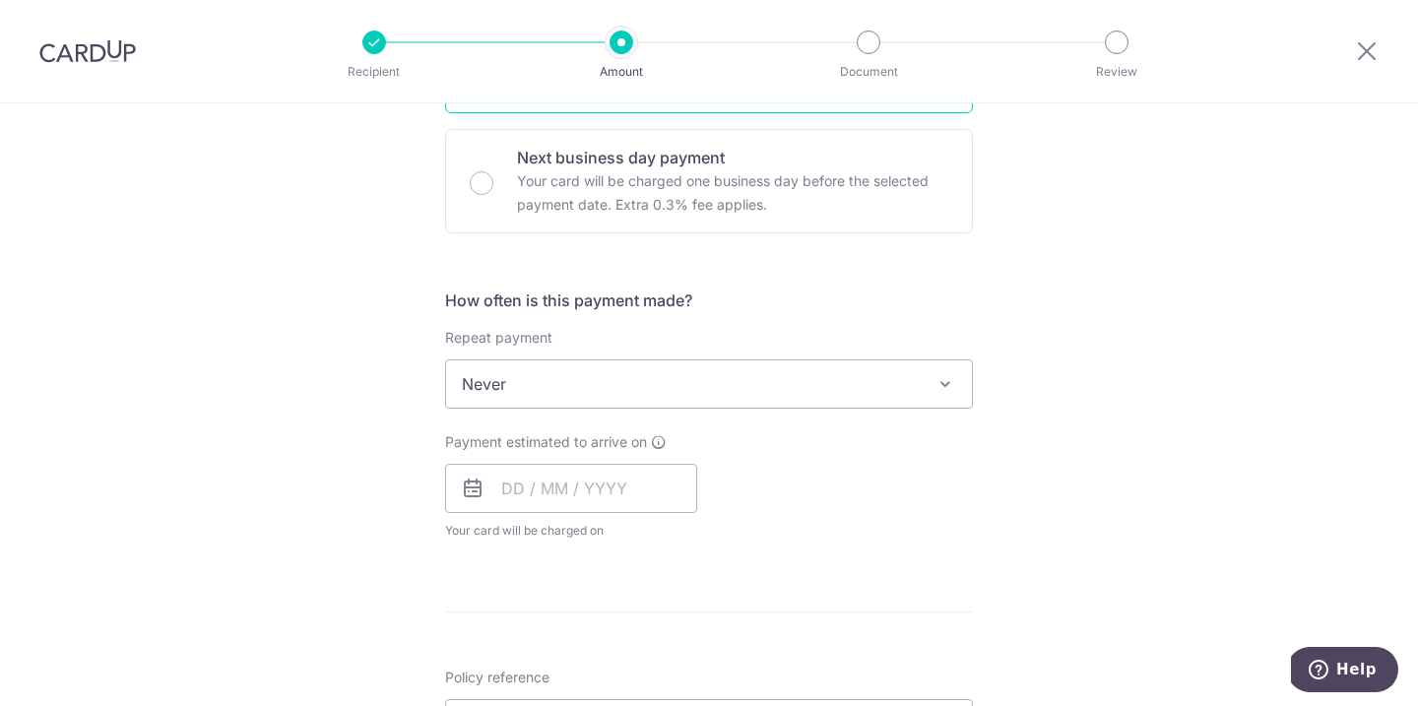
scroll to position [631, 0]
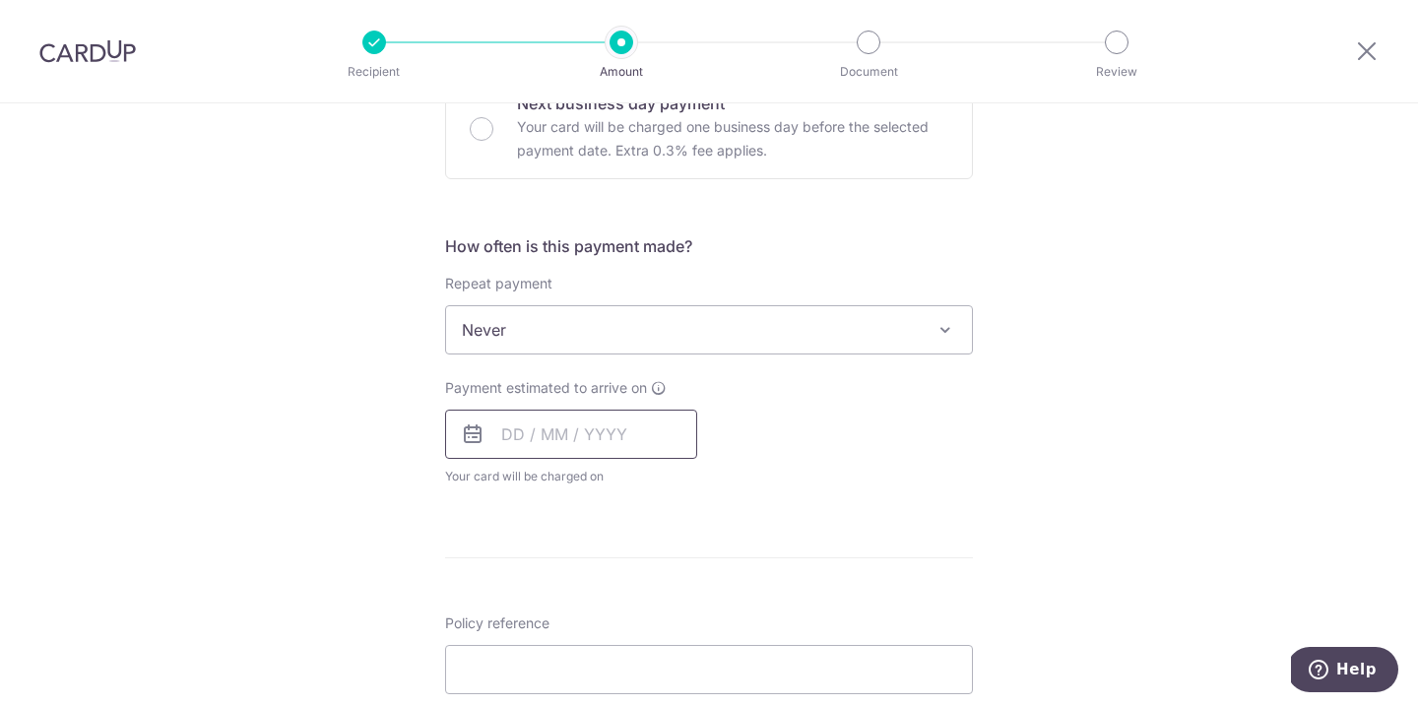
click at [621, 431] on input "text" at bounding box center [571, 434] width 252 height 49
click at [657, 646] on link "14" at bounding box center [643, 653] width 32 height 32
type input "[DATE]"
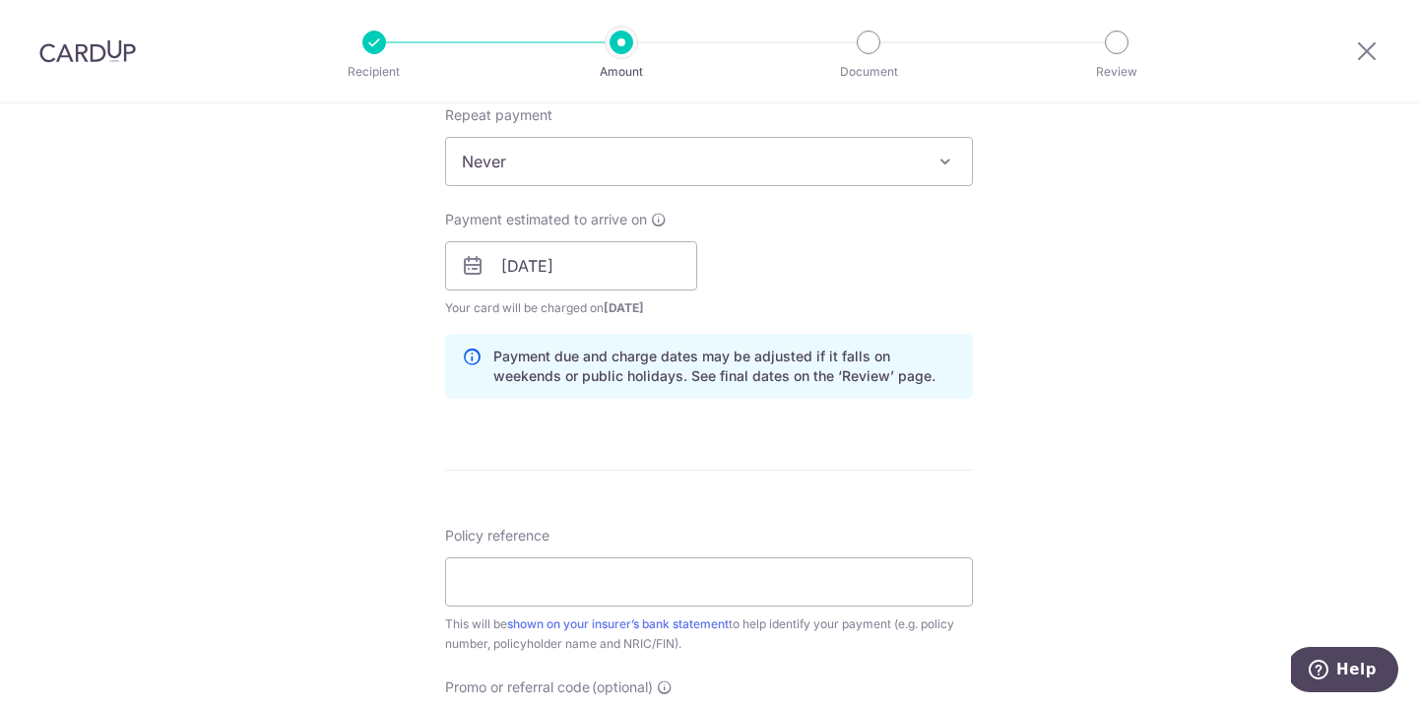
scroll to position [837, 0]
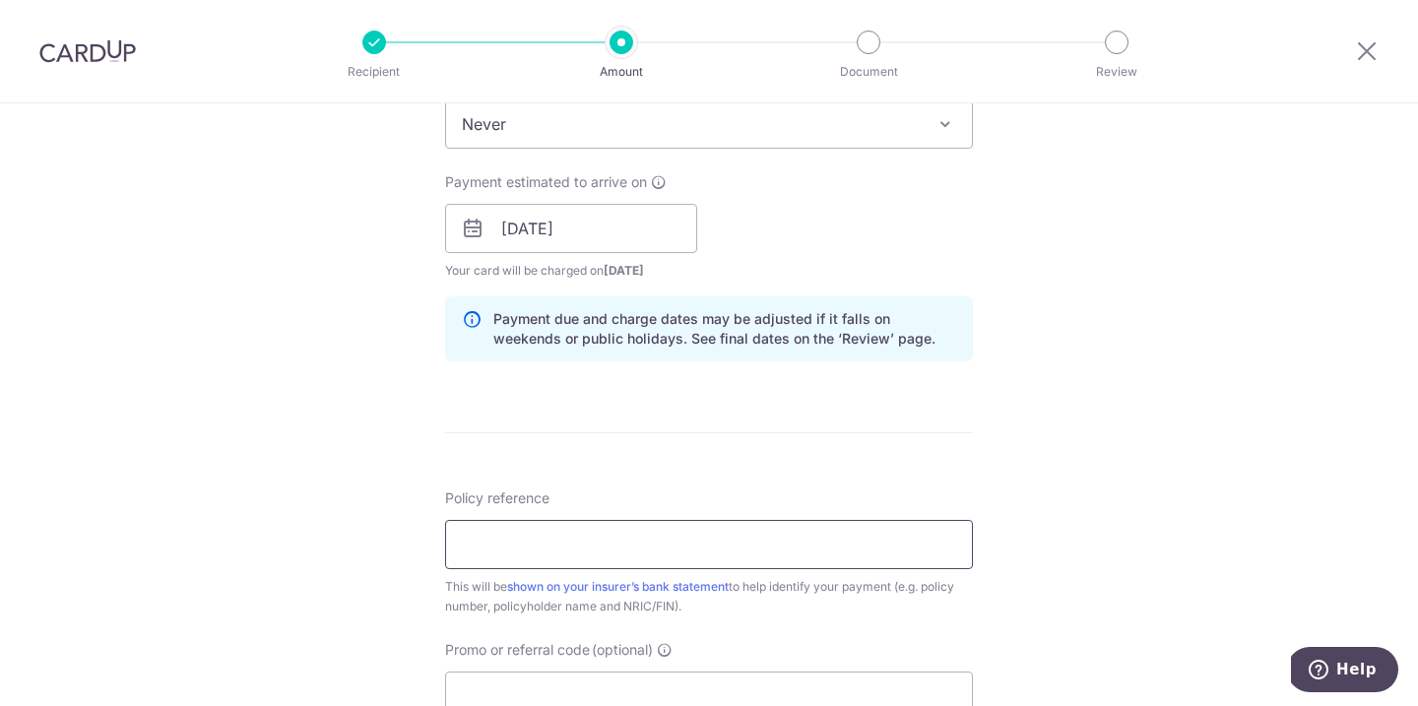
click at [860, 545] on input "Policy reference" at bounding box center [709, 544] width 528 height 49
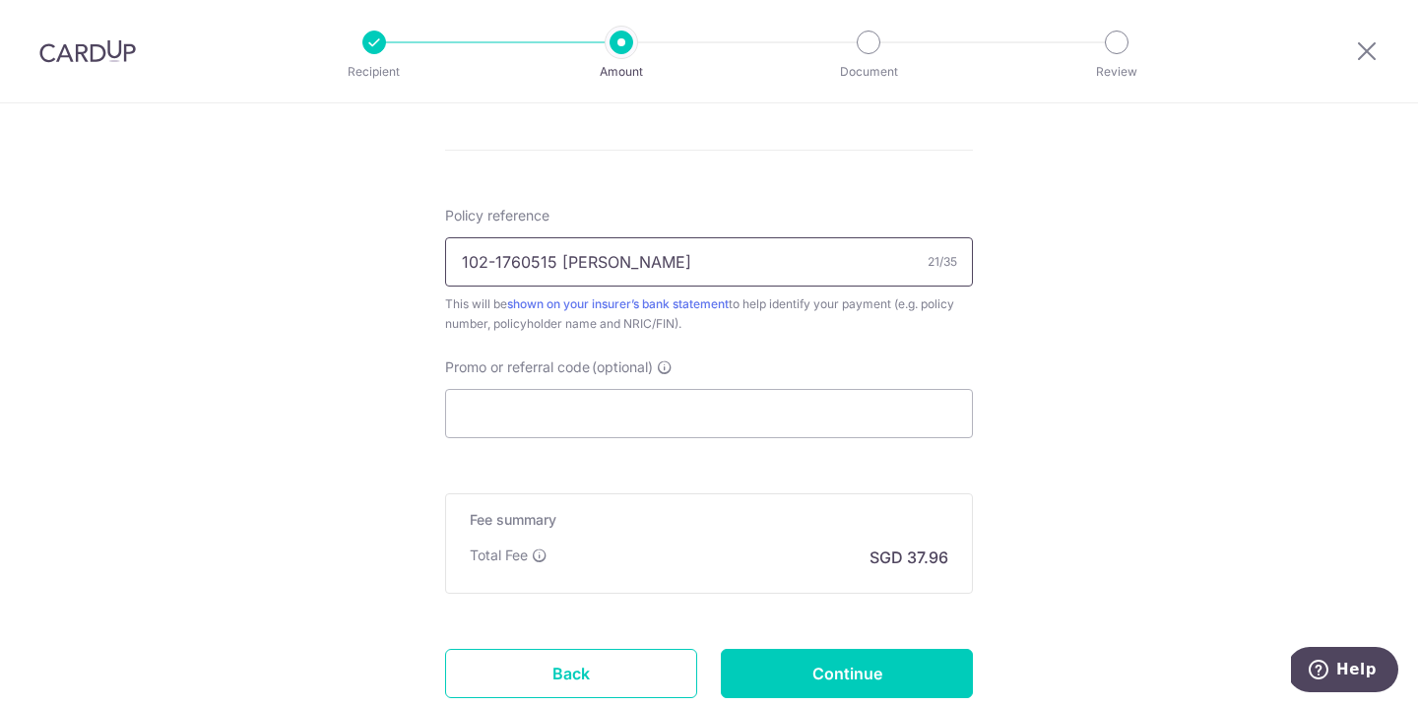
scroll to position [1120, 0]
type input "102-1760515 [PERSON_NAME]"
click at [873, 406] on input "Promo or referral code (optional)" at bounding box center [709, 412] width 528 height 49
click button "Add Card" at bounding box center [0, 0] width 0 height 0
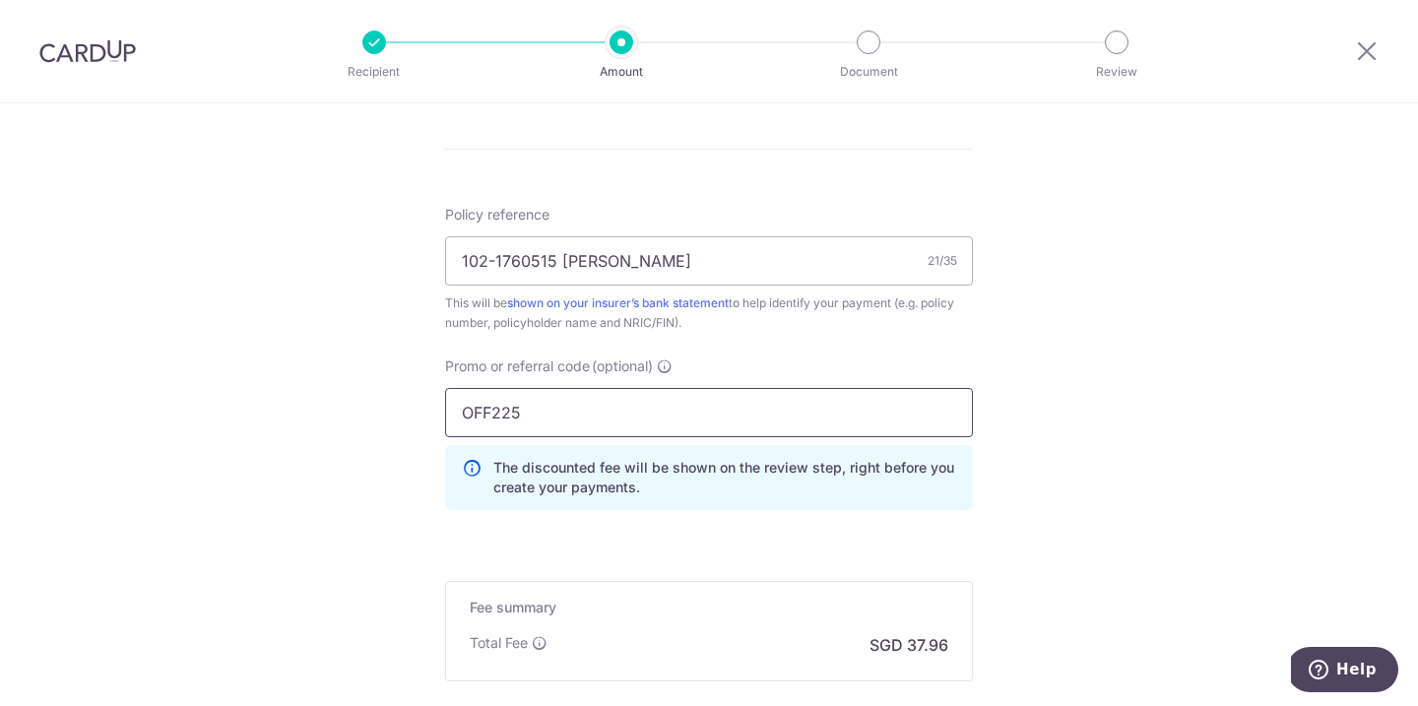
type input "OFF225"
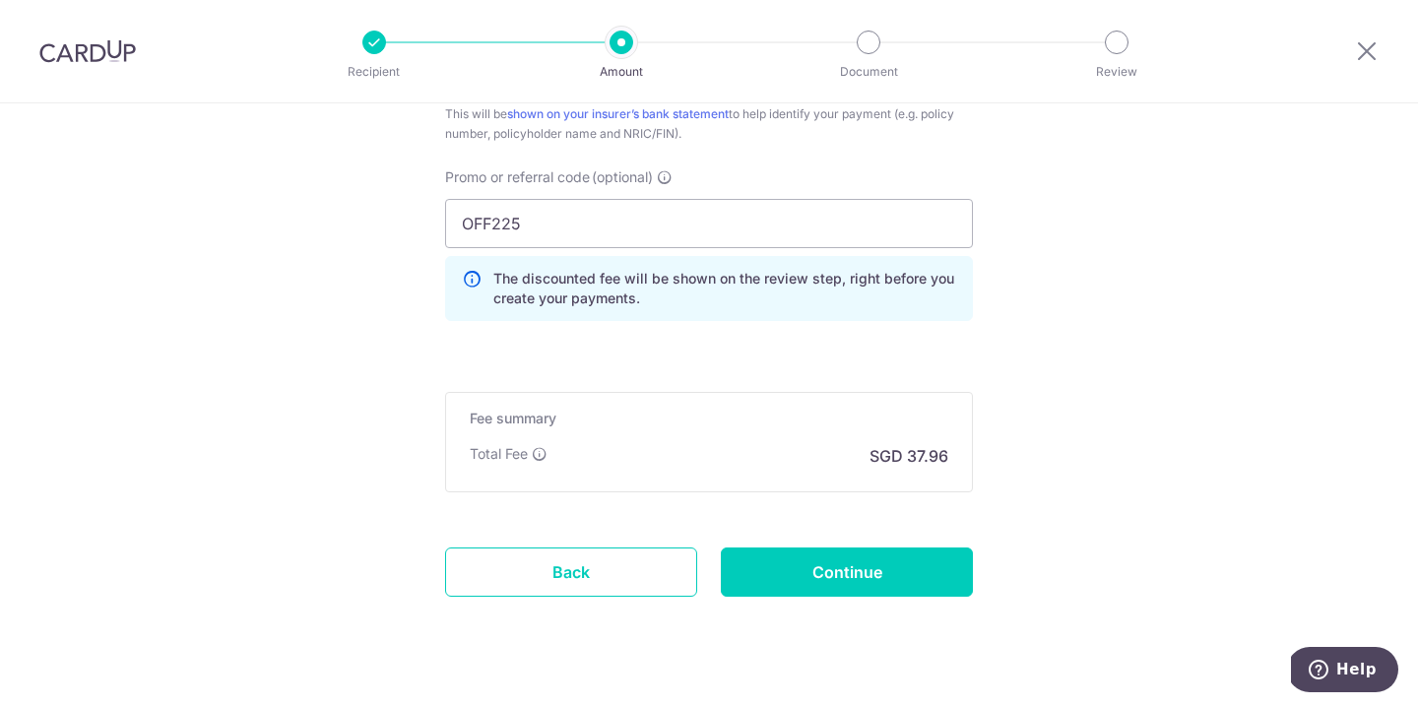
scroll to position [1348, 0]
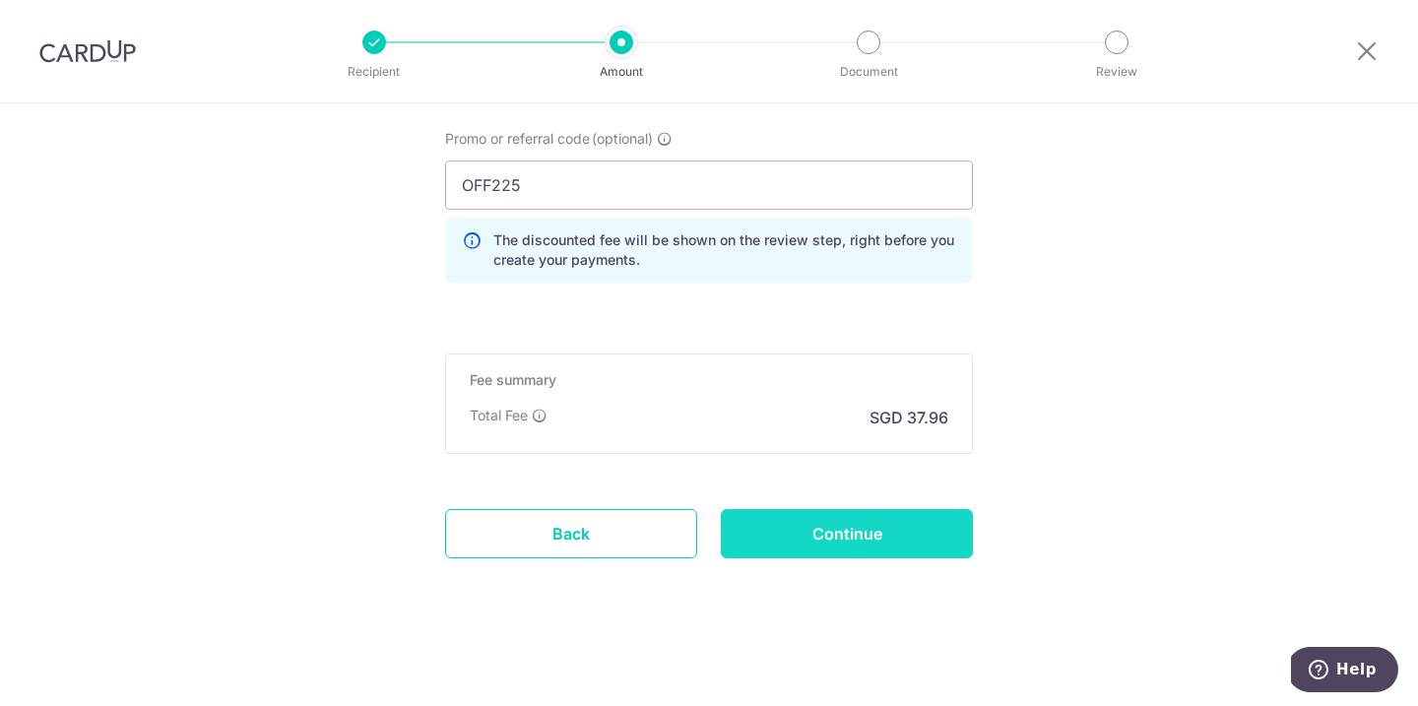
click at [926, 526] on input "Continue" at bounding box center [847, 533] width 252 height 49
type input "Create Schedule"
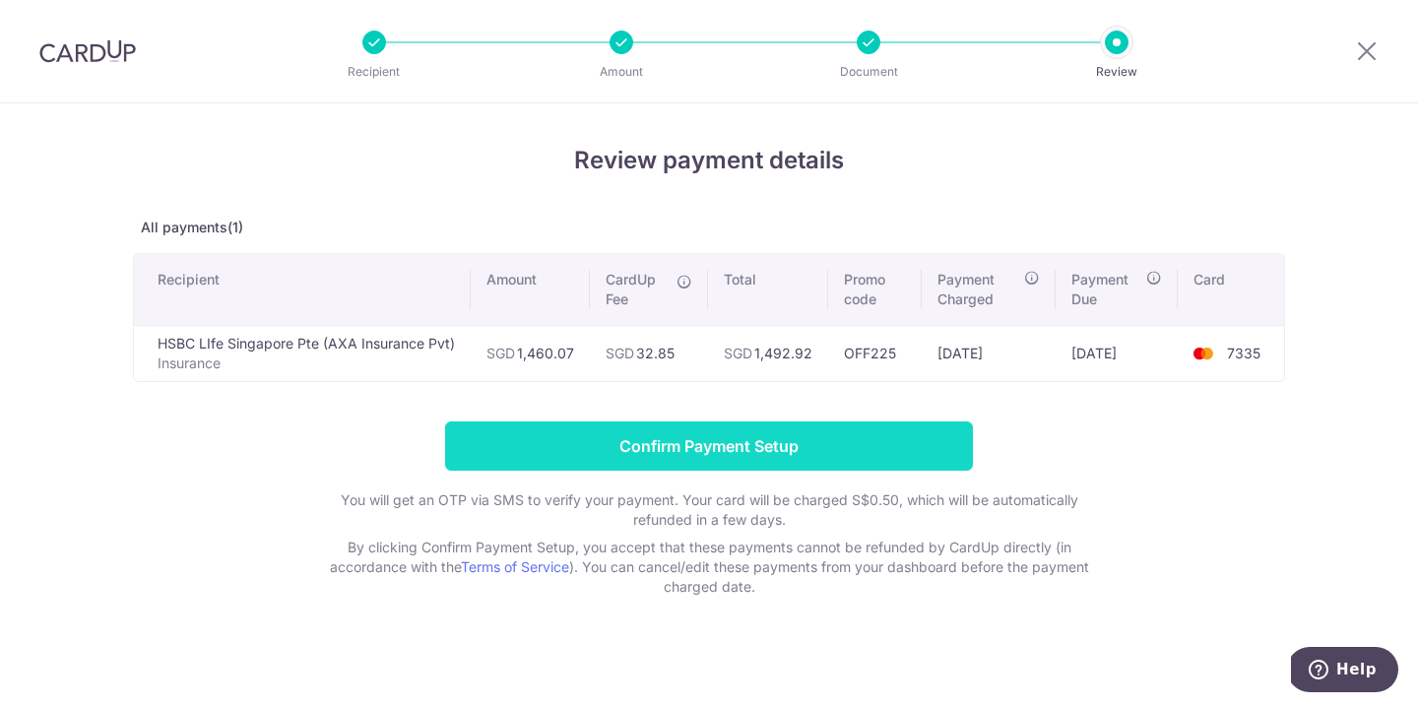
click at [824, 449] on input "Confirm Payment Setup" at bounding box center [709, 445] width 528 height 49
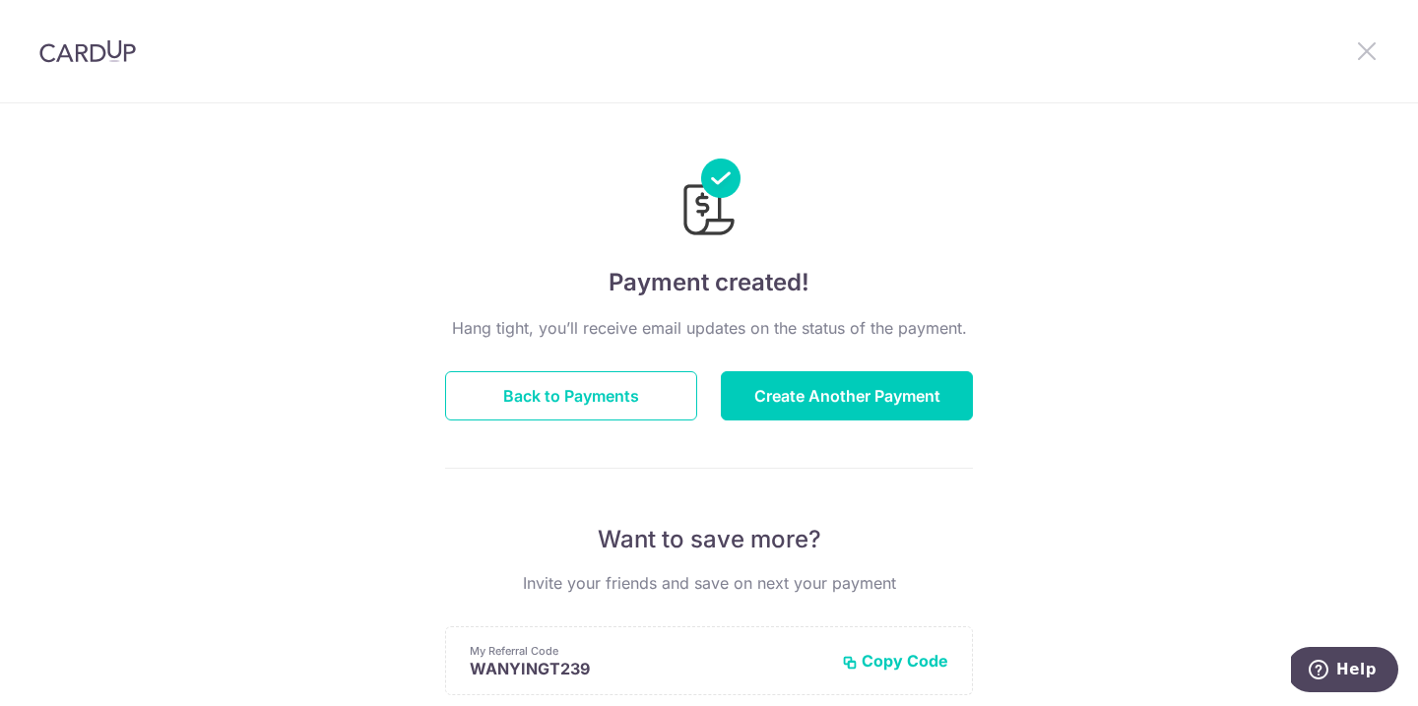
click at [1375, 50] on icon at bounding box center [1367, 50] width 24 height 25
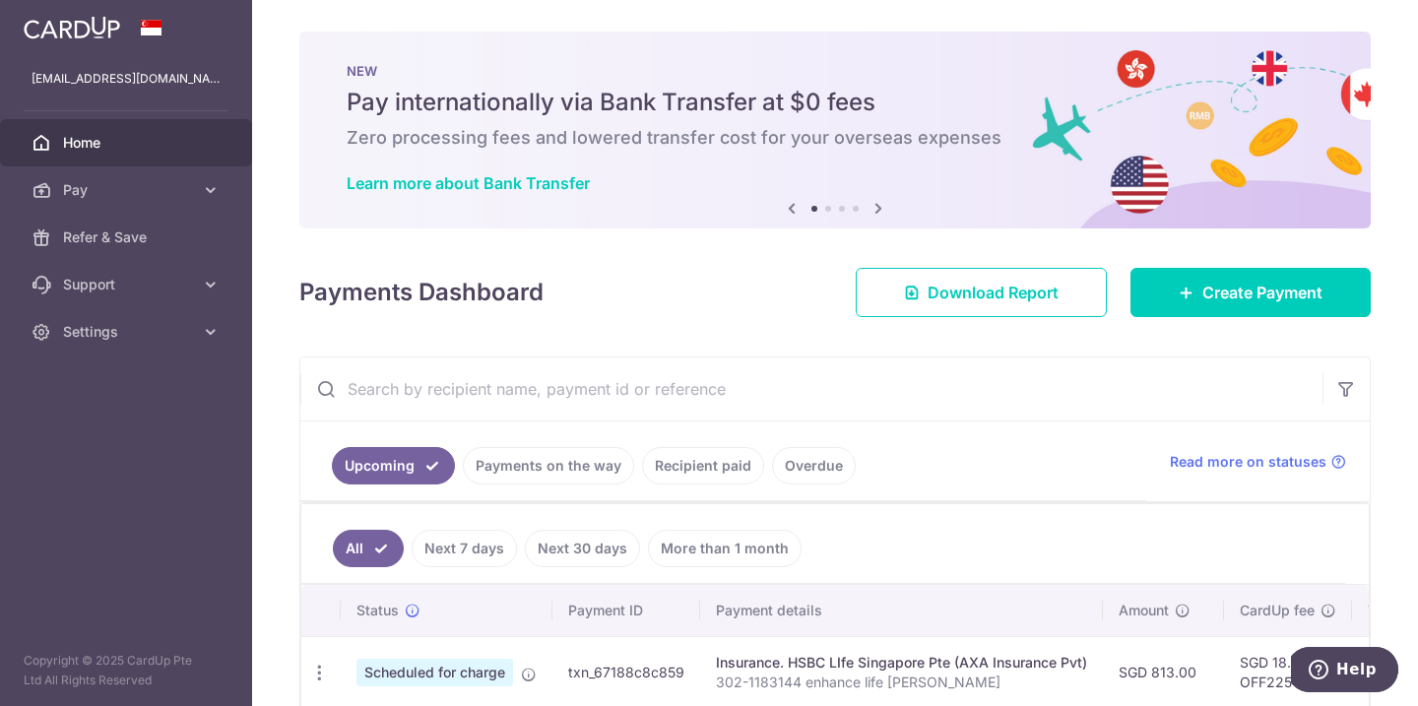
click at [144, 89] on div "[EMAIL_ADDRESS][DOMAIN_NAME]" at bounding box center [126, 78] width 252 height 47
click at [148, 334] on span "Settings" at bounding box center [128, 332] width 130 height 20
click at [119, 423] on span "Logout" at bounding box center [128, 426] width 130 height 20
